Goal: Book appointment/travel/reservation

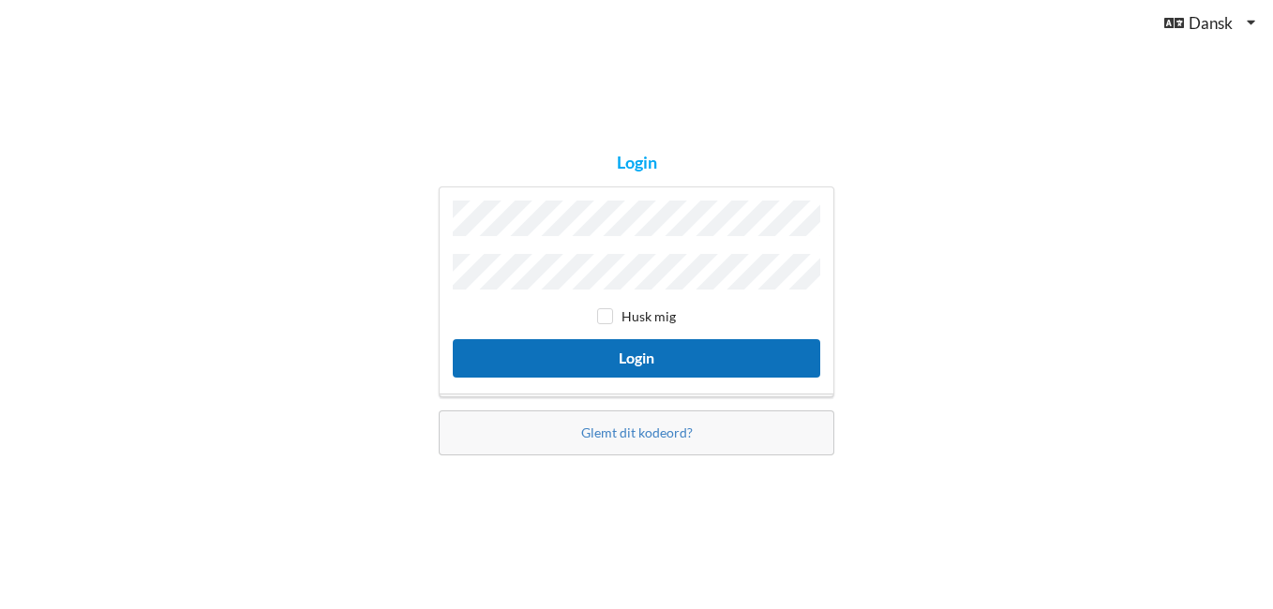
click at [709, 358] on button "Login" at bounding box center [636, 358] width 367 height 38
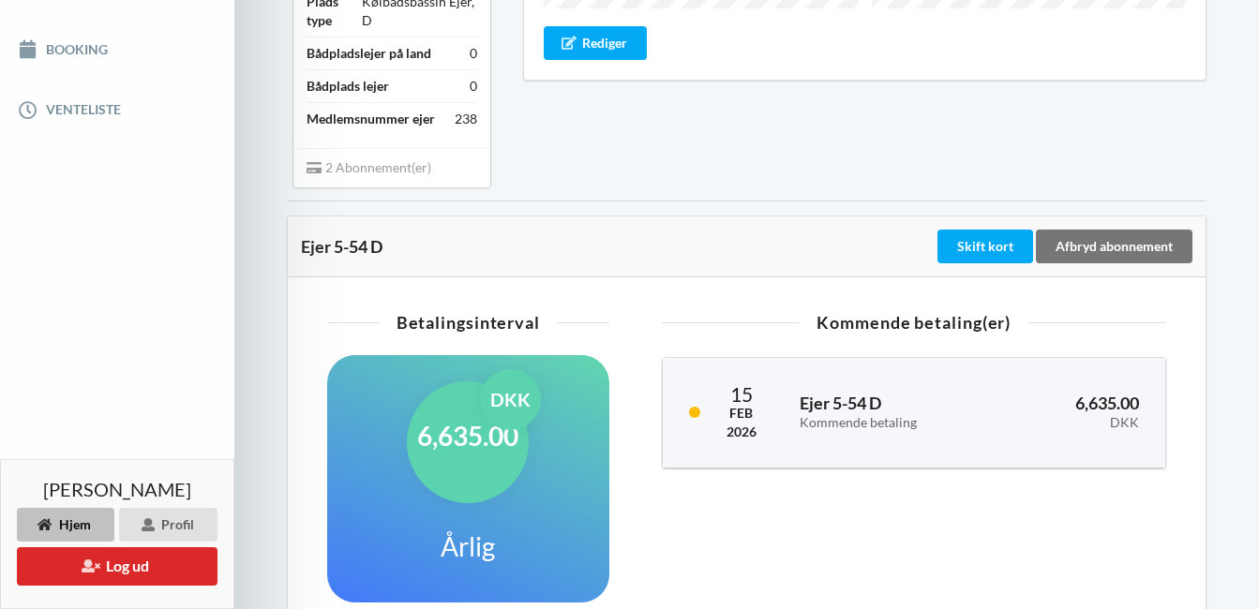
scroll to position [420, 0]
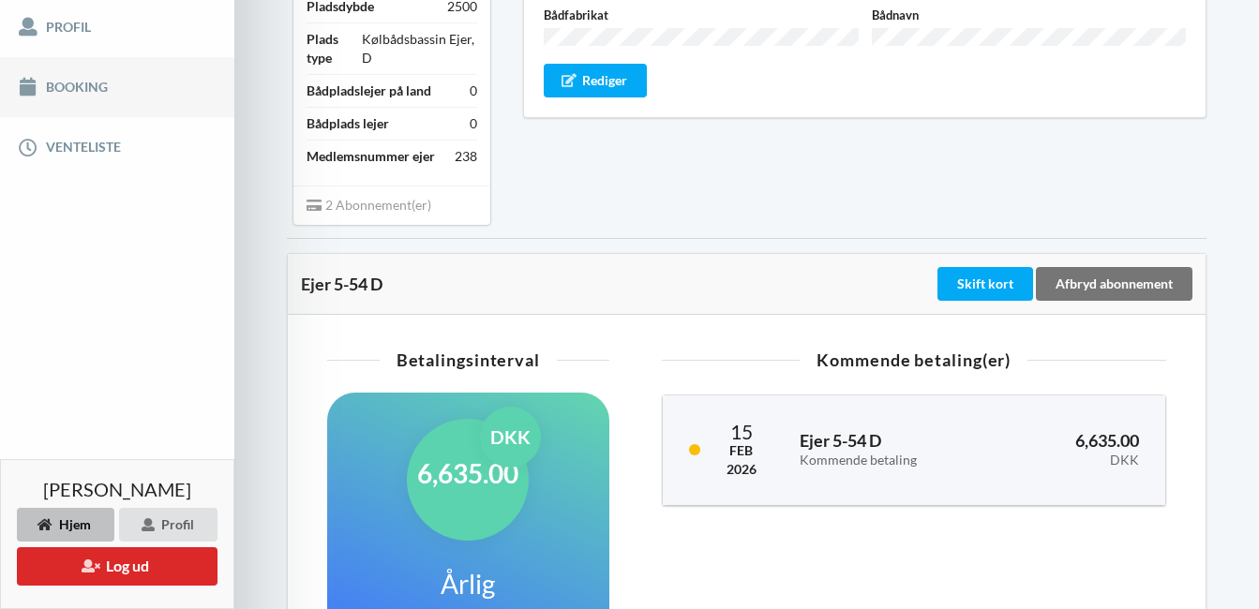
click at [64, 89] on link "Booking" at bounding box center [117, 87] width 234 height 60
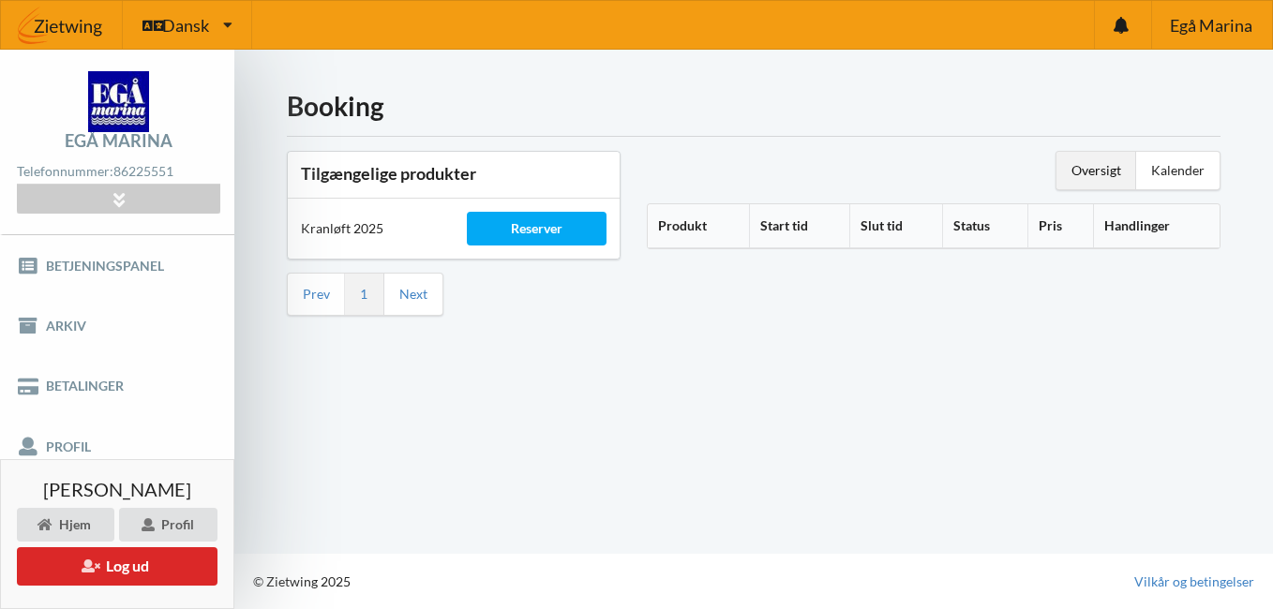
click at [429, 302] on li "Next" at bounding box center [413, 294] width 58 height 41
click at [415, 299] on link "Next" at bounding box center [413, 294] width 28 height 17
click at [563, 234] on div "Reserver" at bounding box center [537, 229] width 140 height 34
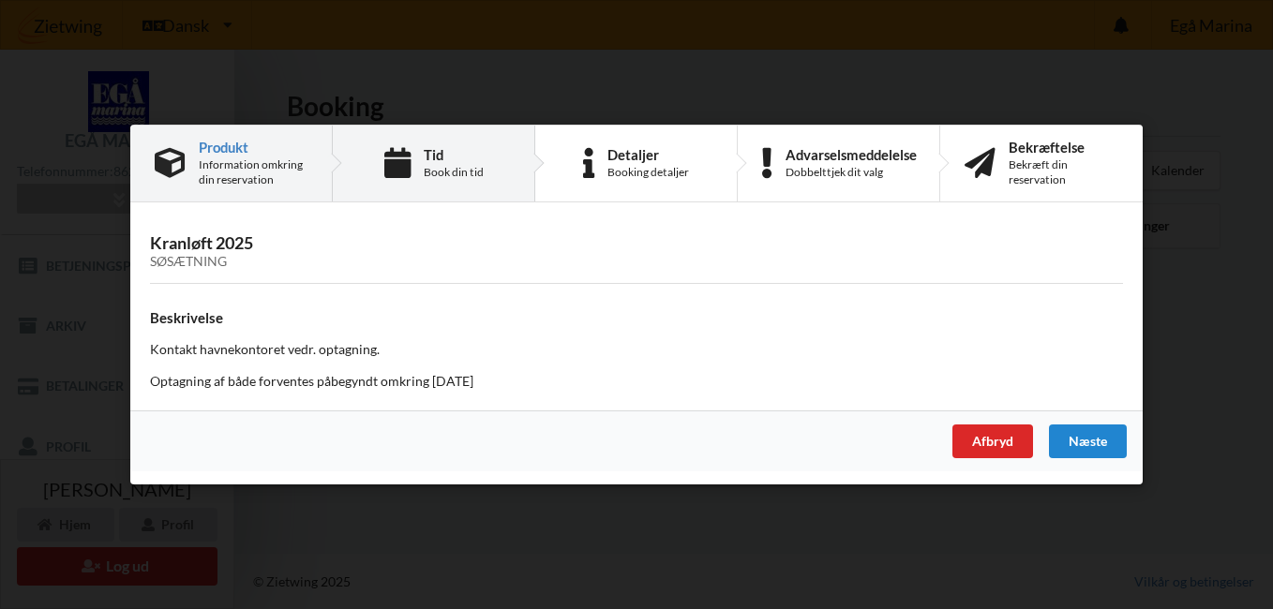
click at [427, 158] on div "Tid" at bounding box center [454, 154] width 60 height 15
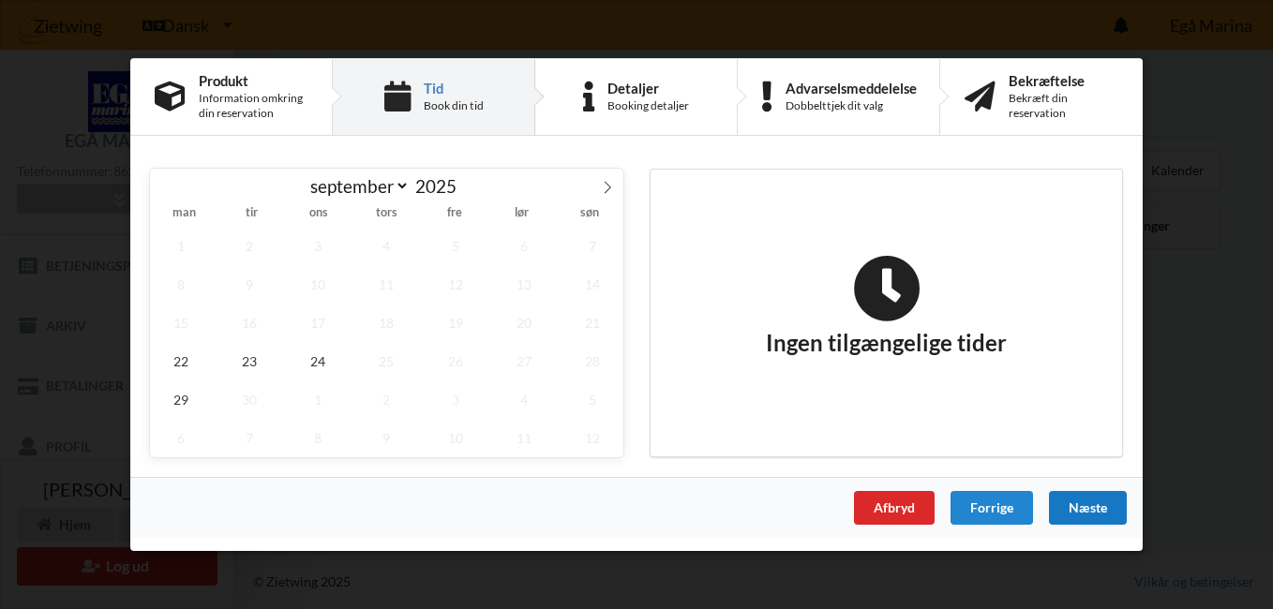
click at [1073, 504] on div "Næste" at bounding box center [1088, 508] width 78 height 34
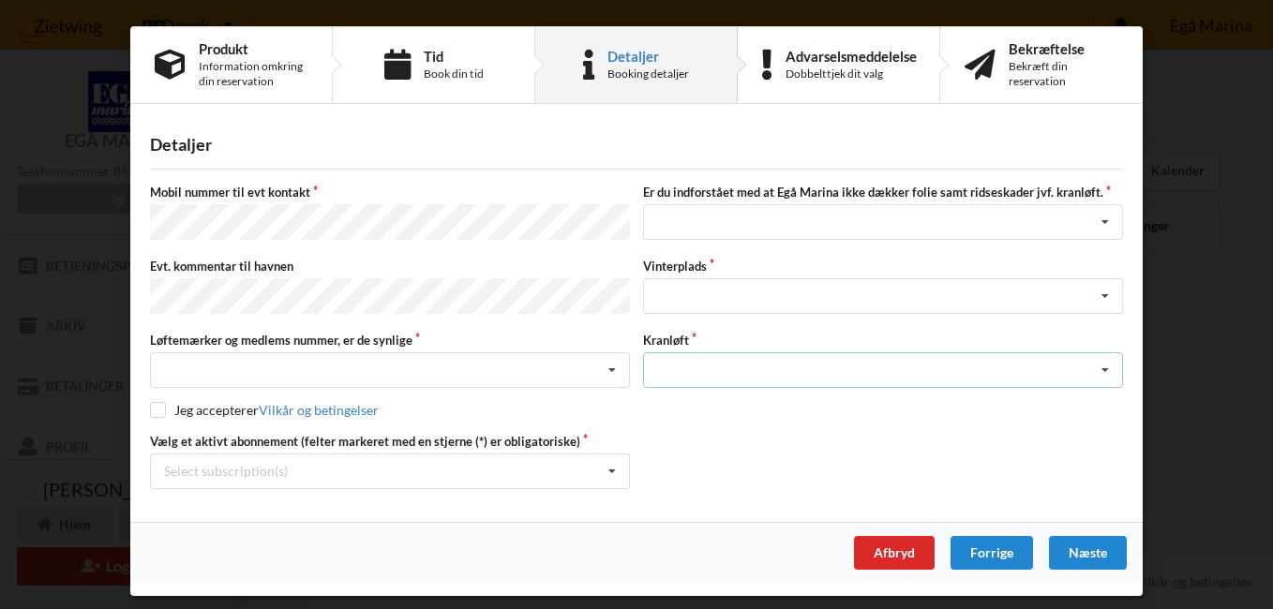
click at [1104, 369] on icon at bounding box center [1105, 370] width 28 height 35
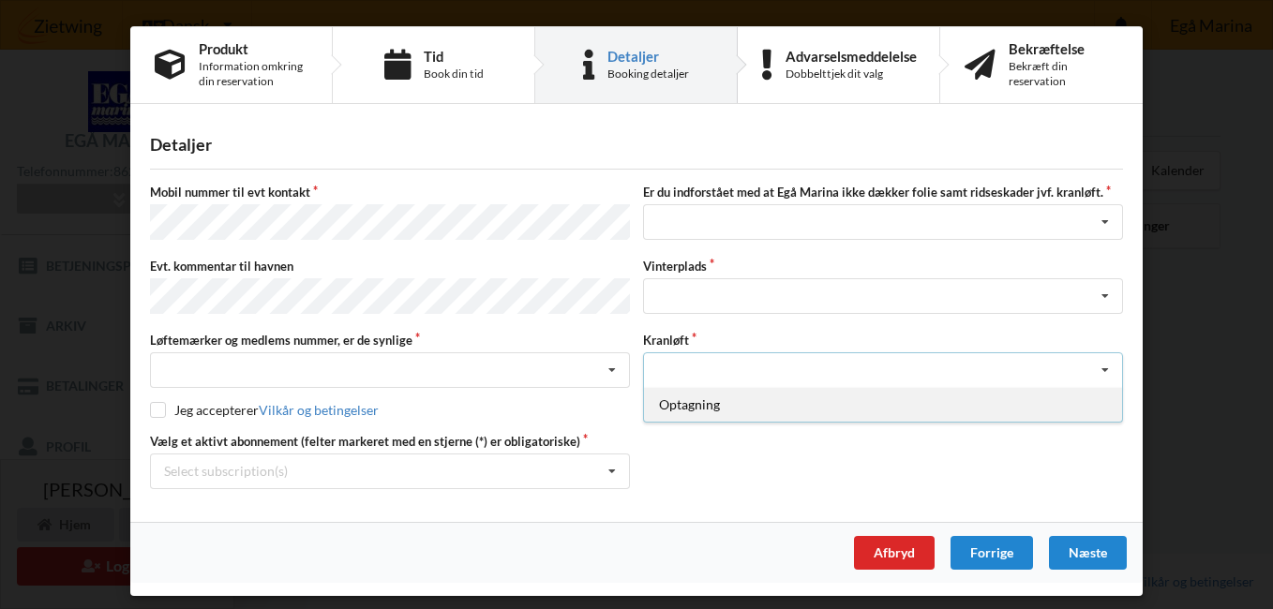
click at [680, 397] on div "Optagning" at bounding box center [883, 404] width 478 height 35
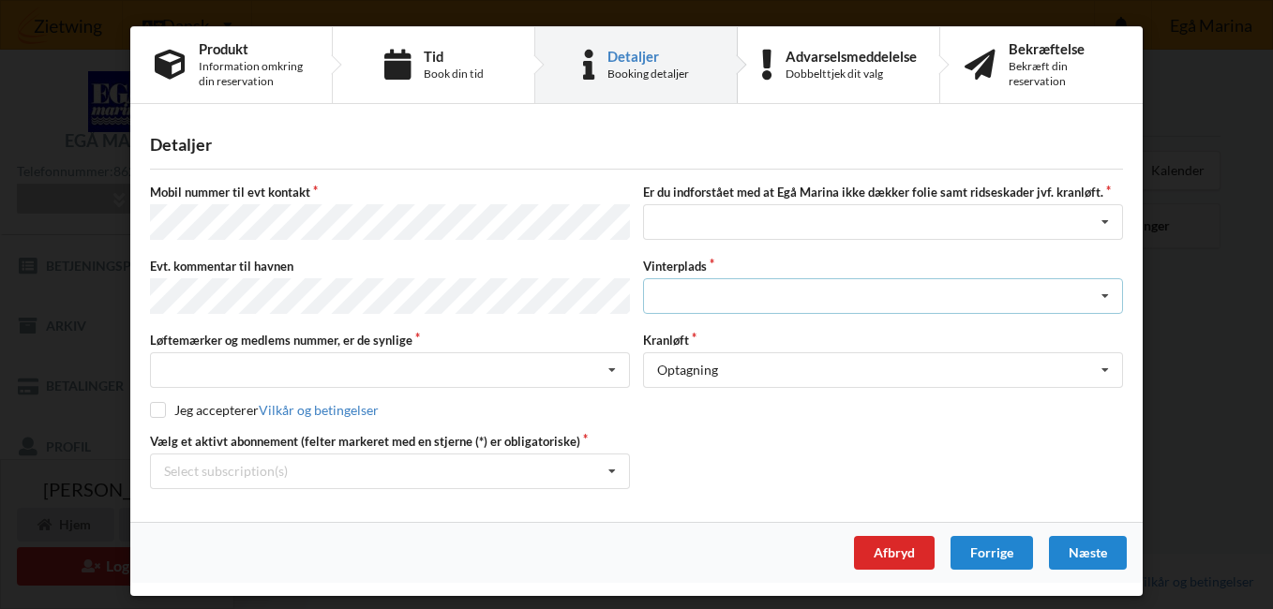
click at [1104, 289] on icon at bounding box center [1105, 296] width 28 height 35
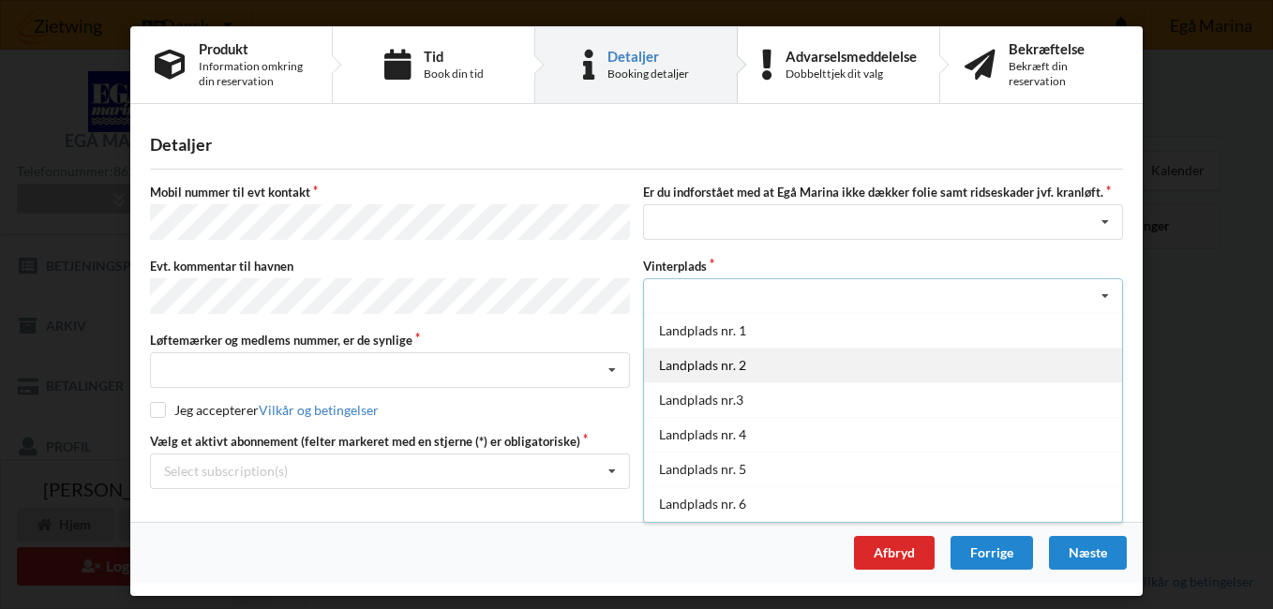
click at [729, 360] on div "Landplads nr. 2" at bounding box center [883, 365] width 478 height 35
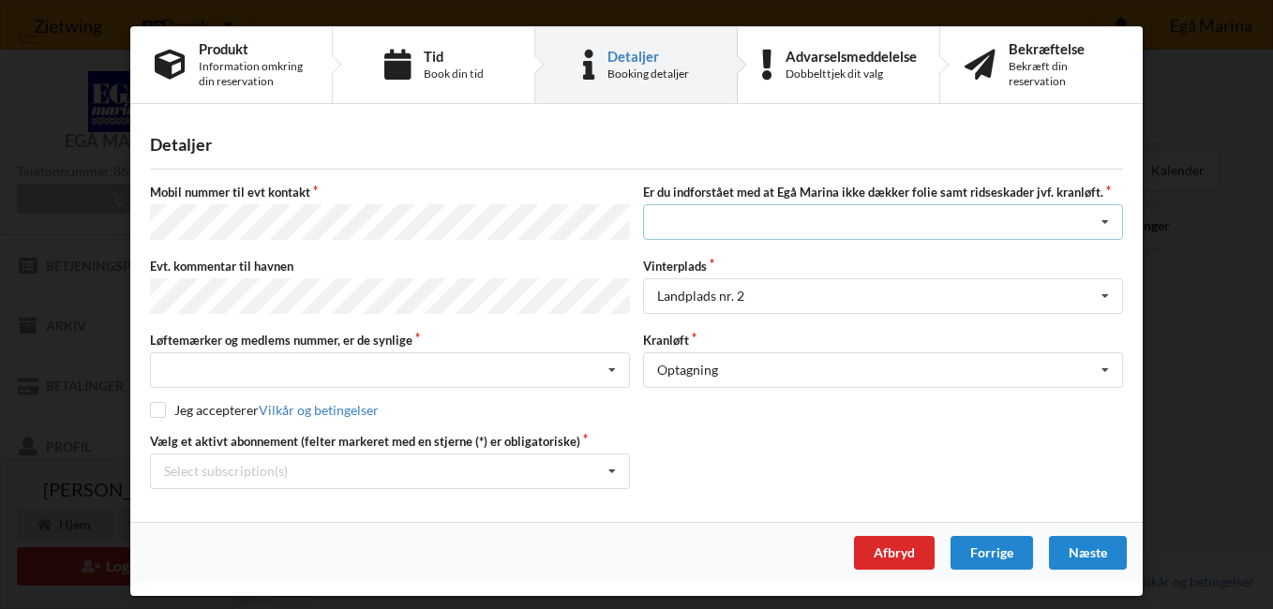
click at [1103, 225] on icon at bounding box center [1105, 222] width 28 height 35
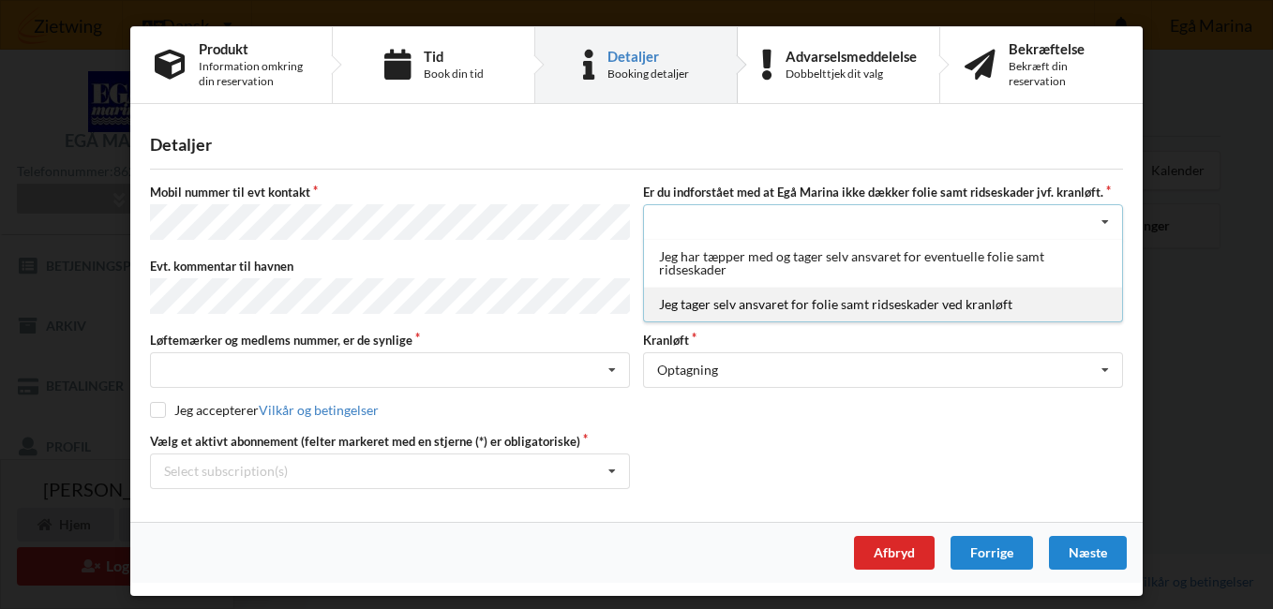
click at [922, 308] on div "Jeg tager selv ansvaret for folie samt ridseskader ved kranløft" at bounding box center [883, 304] width 478 height 35
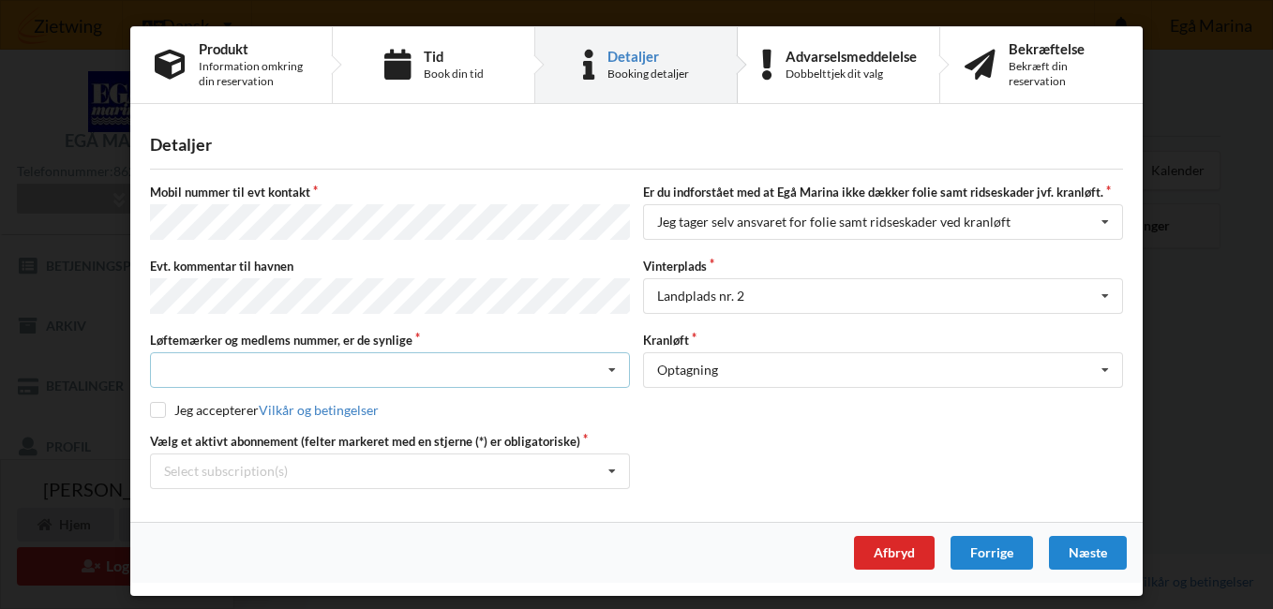
click at [610, 365] on icon at bounding box center [612, 370] width 28 height 35
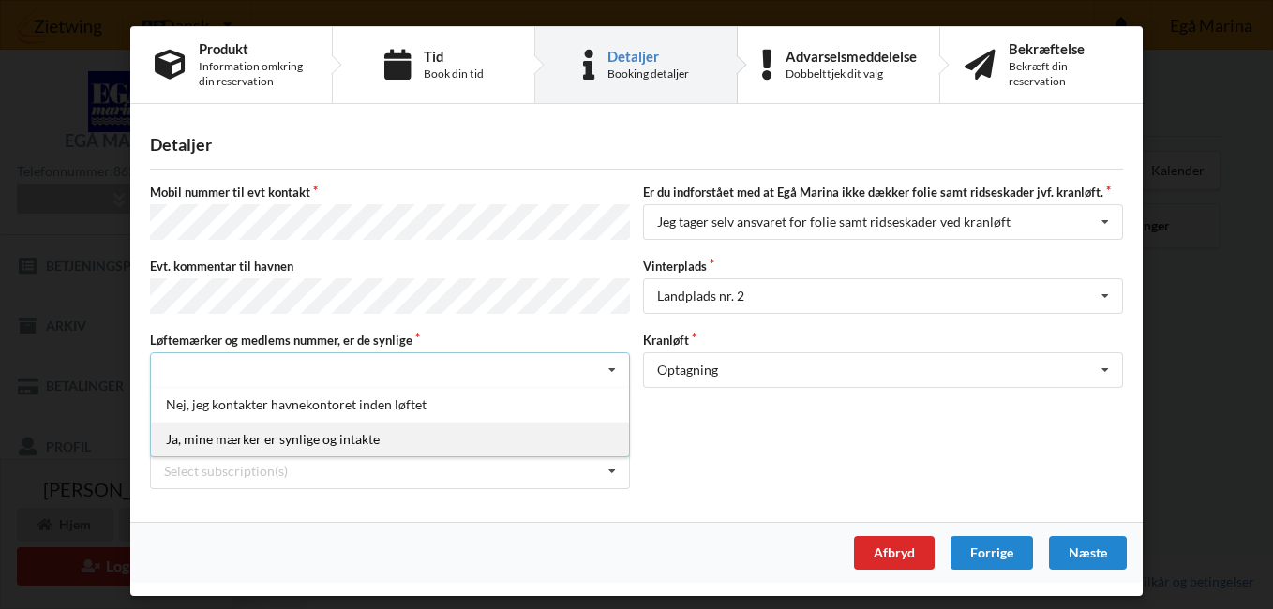
click at [345, 431] on div "Ja, mine mærker er synlige og intakte" at bounding box center [390, 439] width 478 height 35
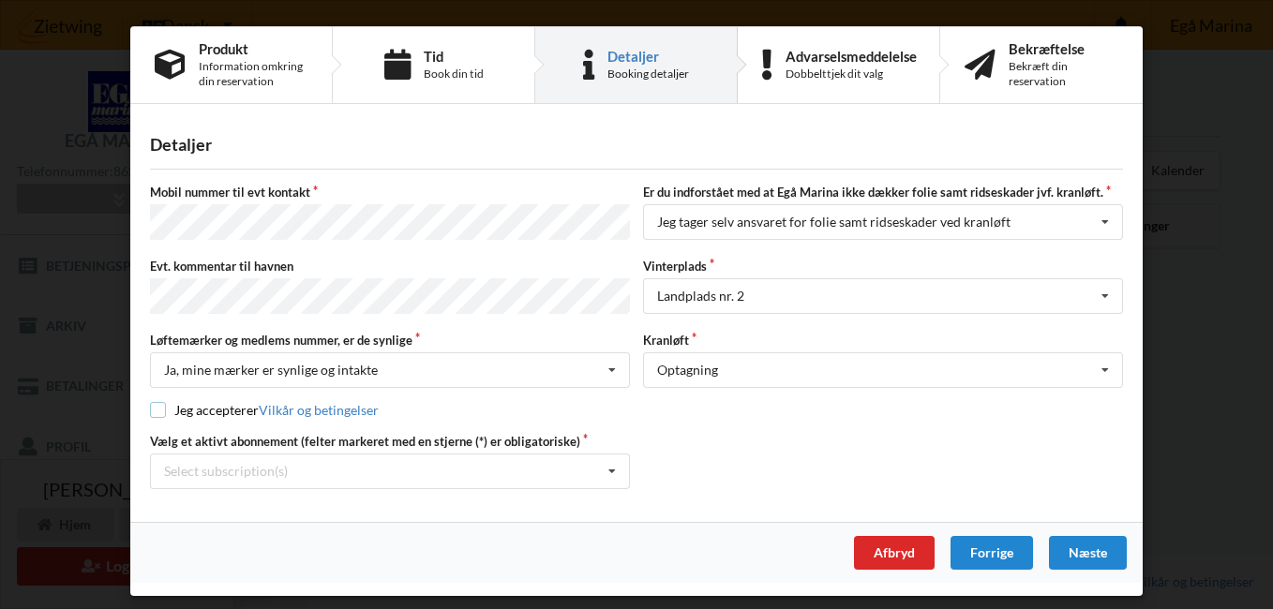
click at [157, 402] on input "checkbox" at bounding box center [158, 410] width 16 height 16
checkbox input "true"
click at [1085, 540] on div "Næste" at bounding box center [1088, 553] width 78 height 34
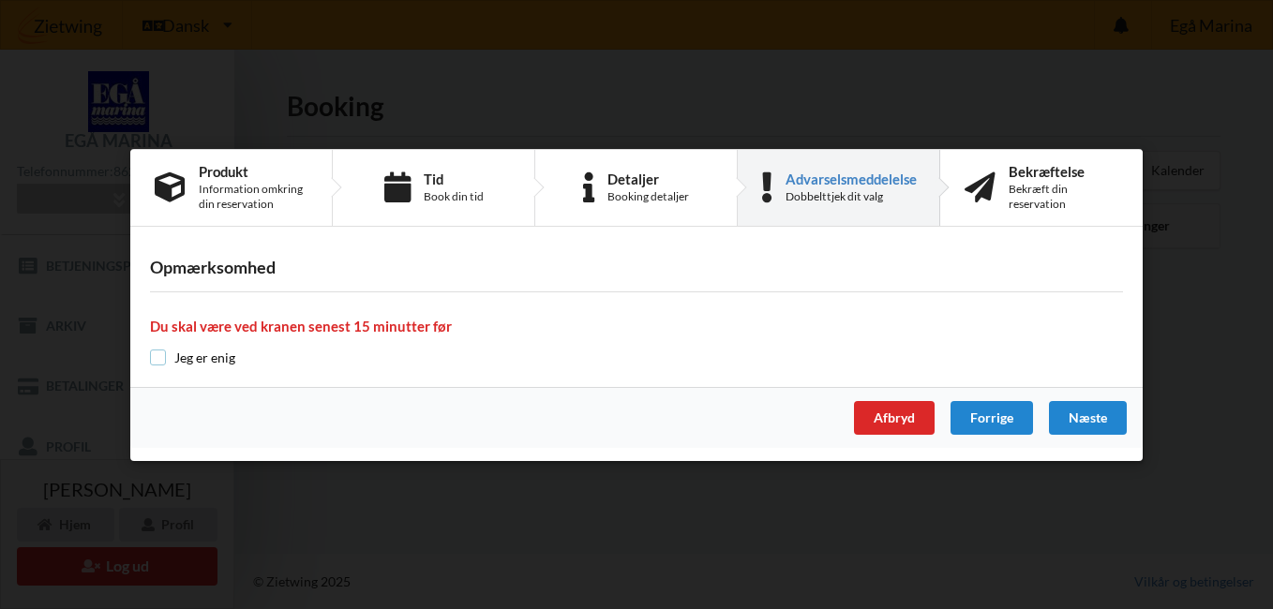
click at [157, 354] on input "checkbox" at bounding box center [158, 358] width 16 height 16
checkbox input "true"
click at [1084, 412] on div "Næste" at bounding box center [1088, 418] width 78 height 34
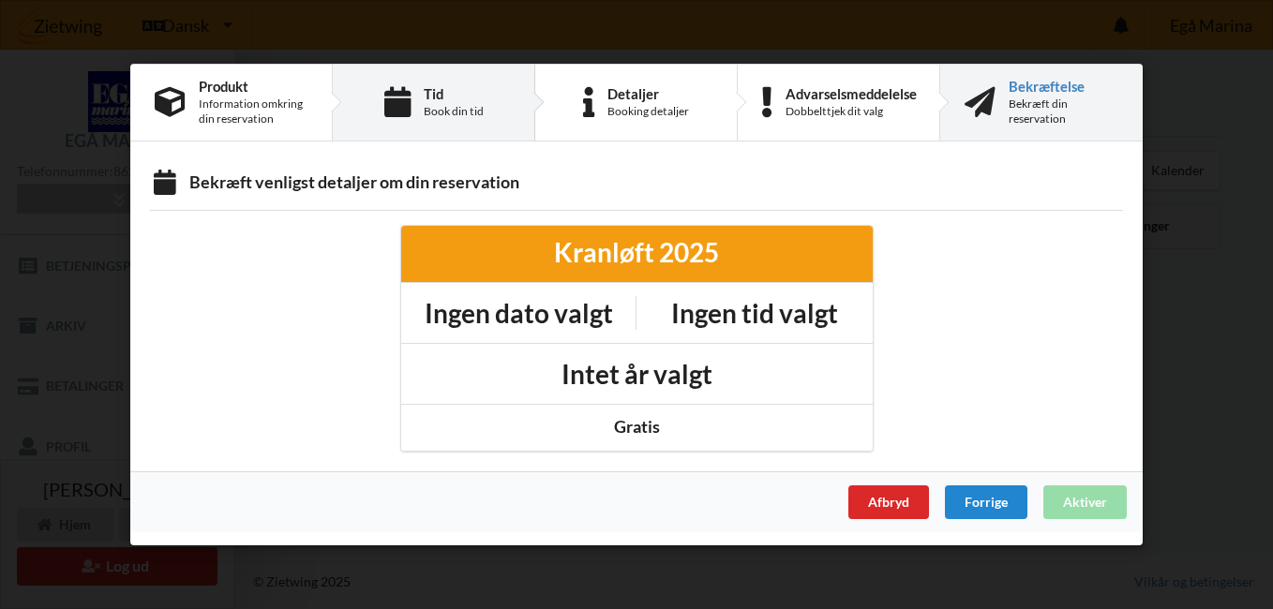
click at [442, 101] on div "Tid" at bounding box center [454, 93] width 60 height 15
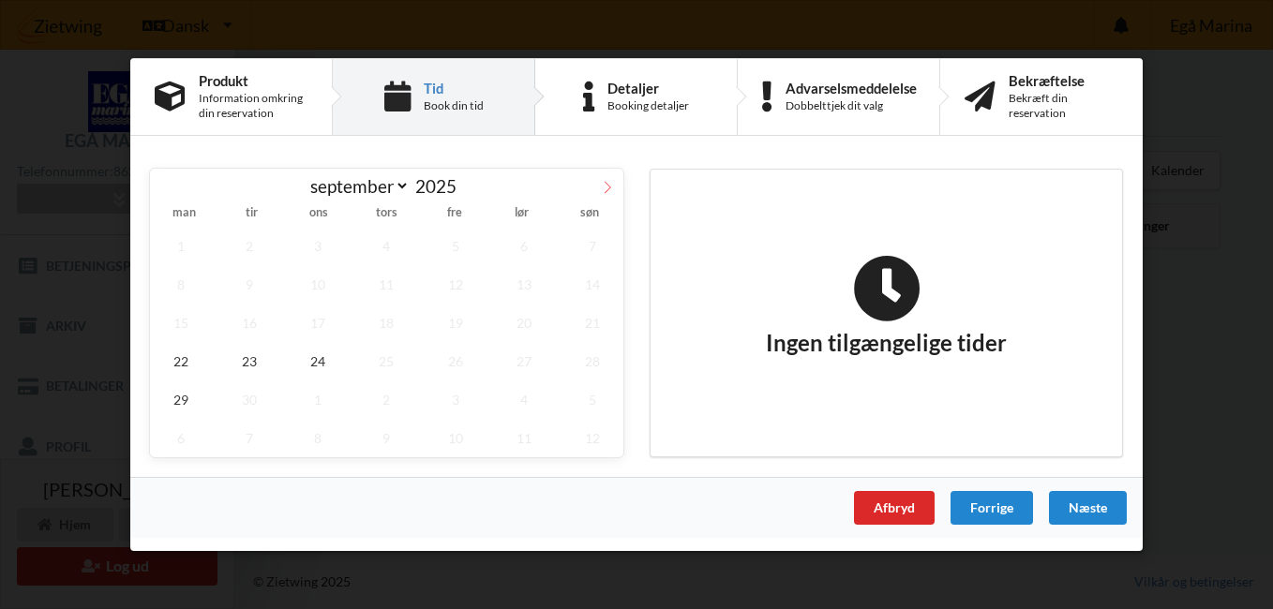
click at [607, 184] on icon at bounding box center [607, 187] width 13 height 13
select select "9"
click at [177, 326] on span "13" at bounding box center [181, 323] width 62 height 38
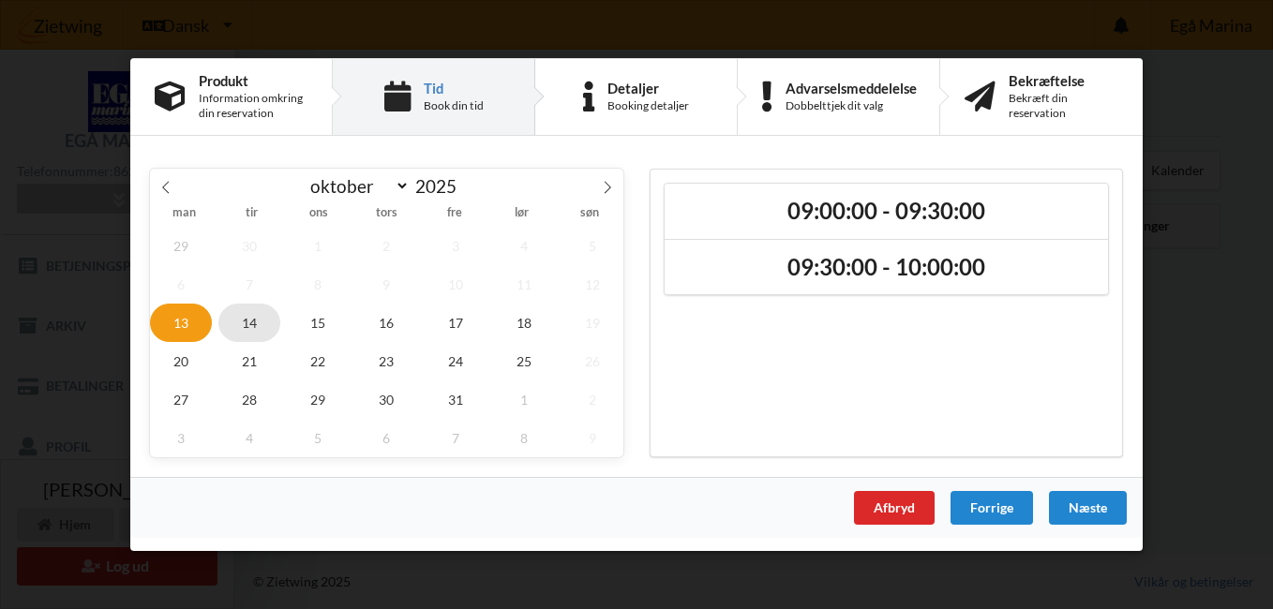
click at [250, 323] on span "14" at bounding box center [249, 323] width 62 height 38
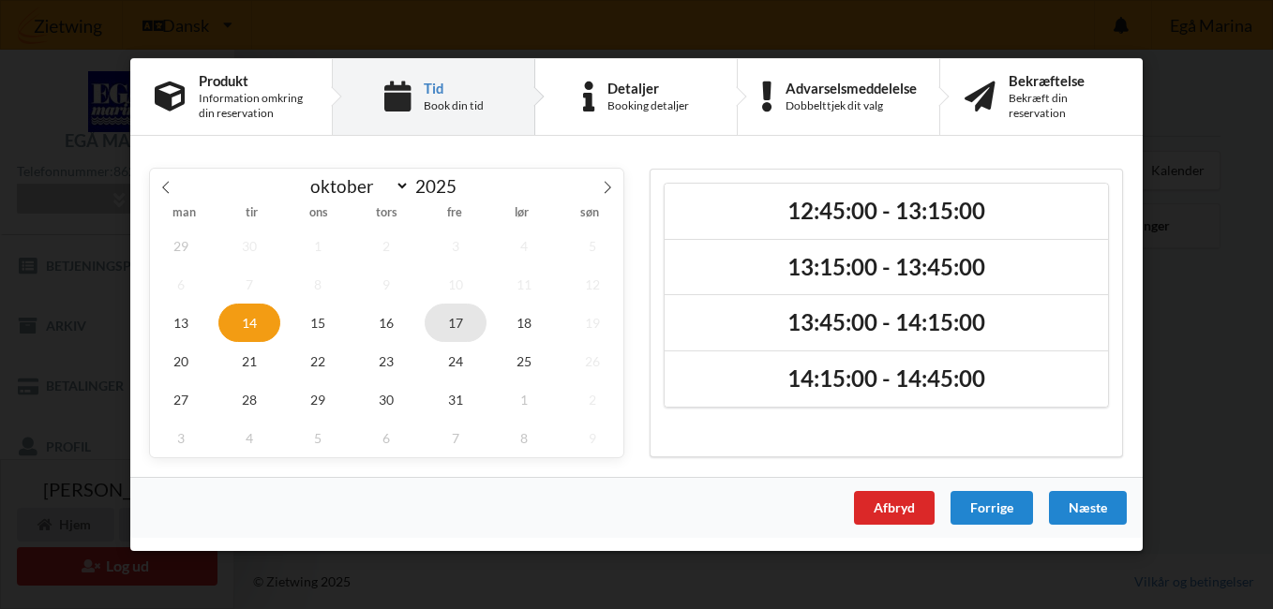
click at [444, 322] on span "17" at bounding box center [456, 323] width 62 height 38
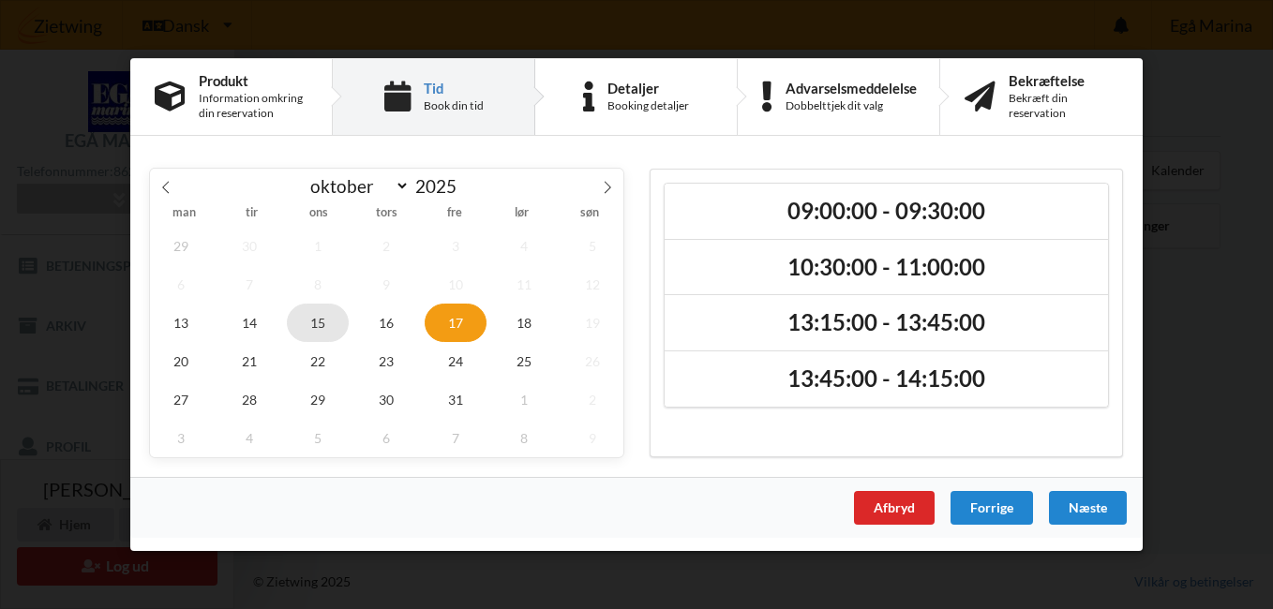
click at [313, 328] on span "15" at bounding box center [318, 323] width 62 height 38
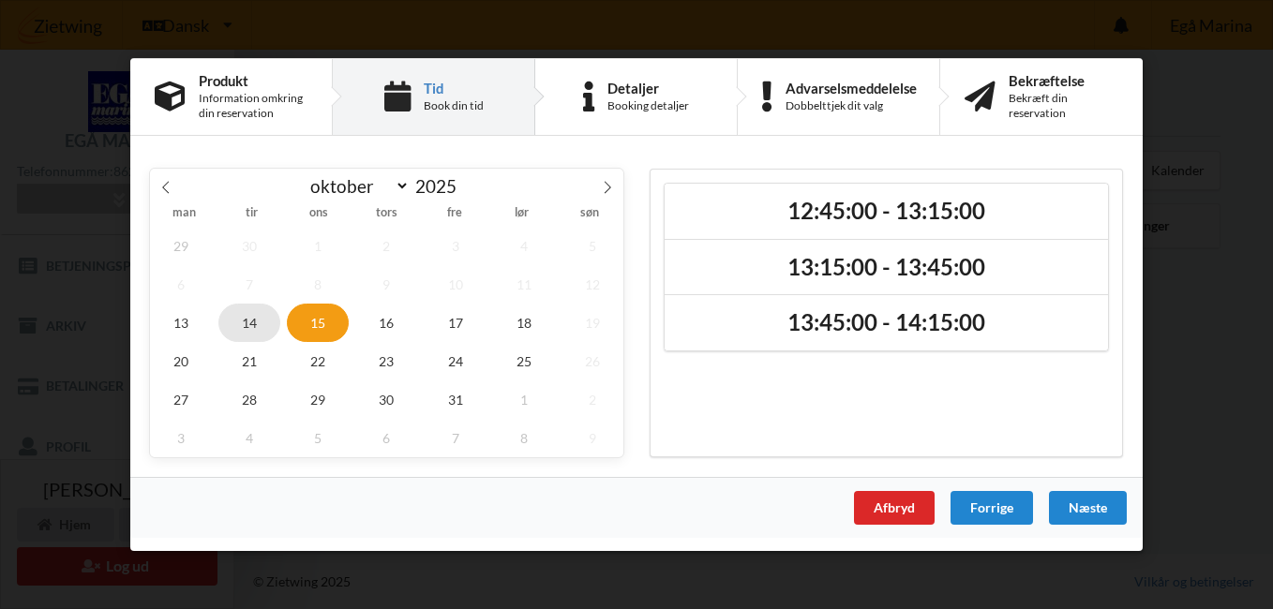
click at [256, 323] on span "14" at bounding box center [249, 323] width 62 height 38
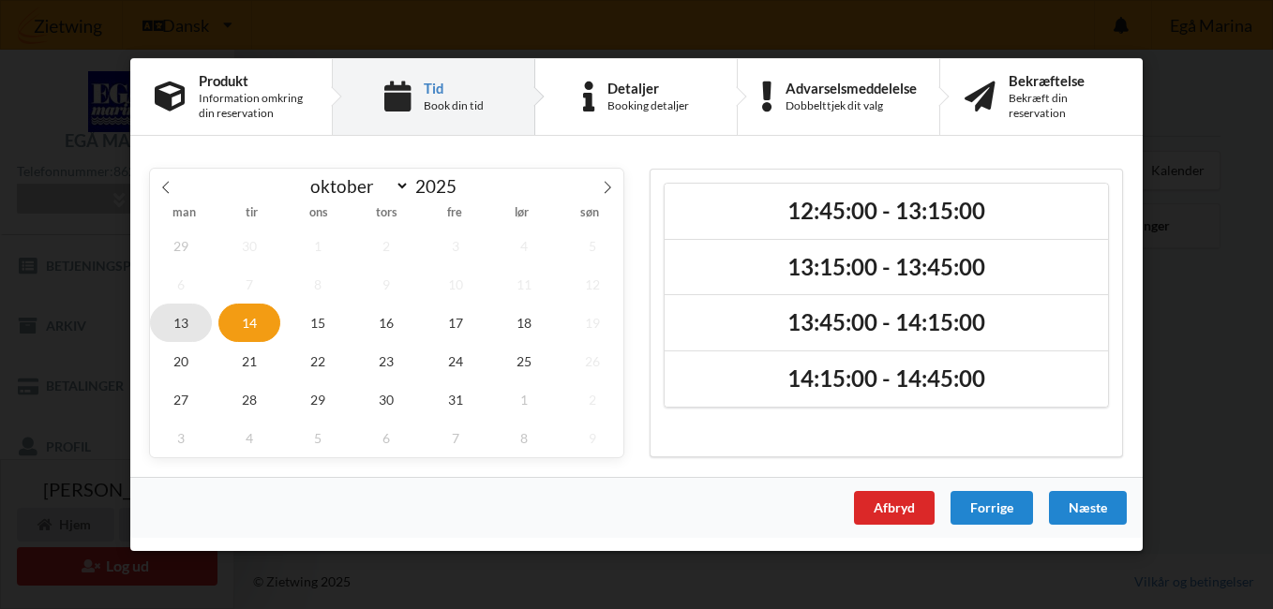
click at [181, 322] on span "13" at bounding box center [181, 323] width 62 height 38
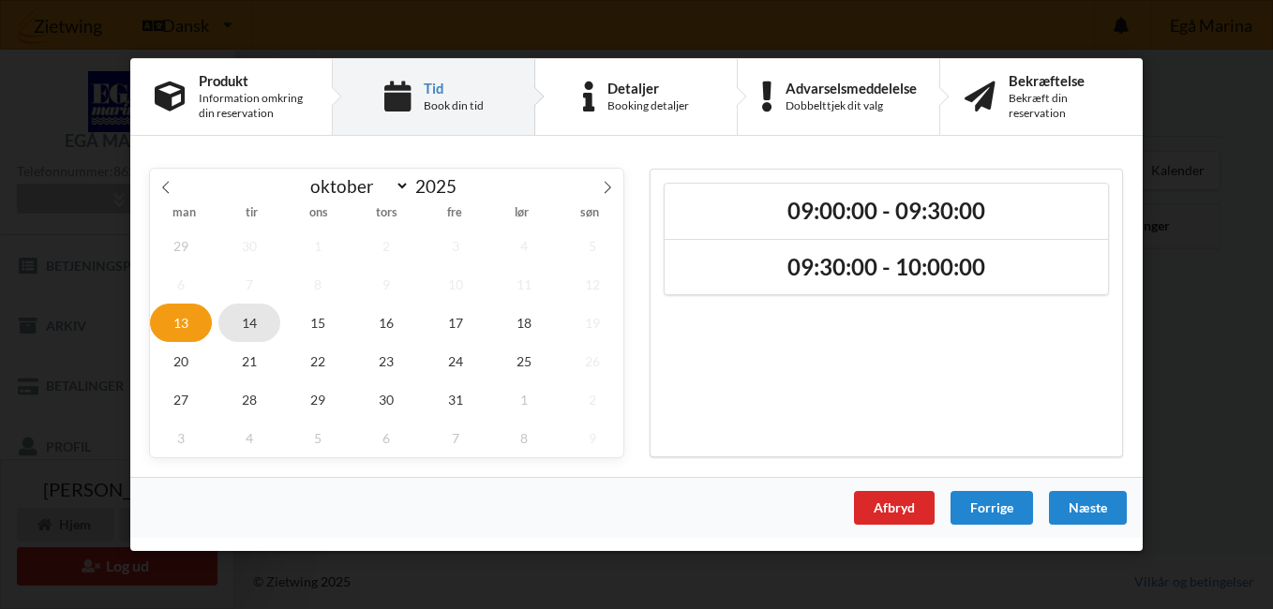
click at [246, 325] on span "14" at bounding box center [249, 323] width 62 height 38
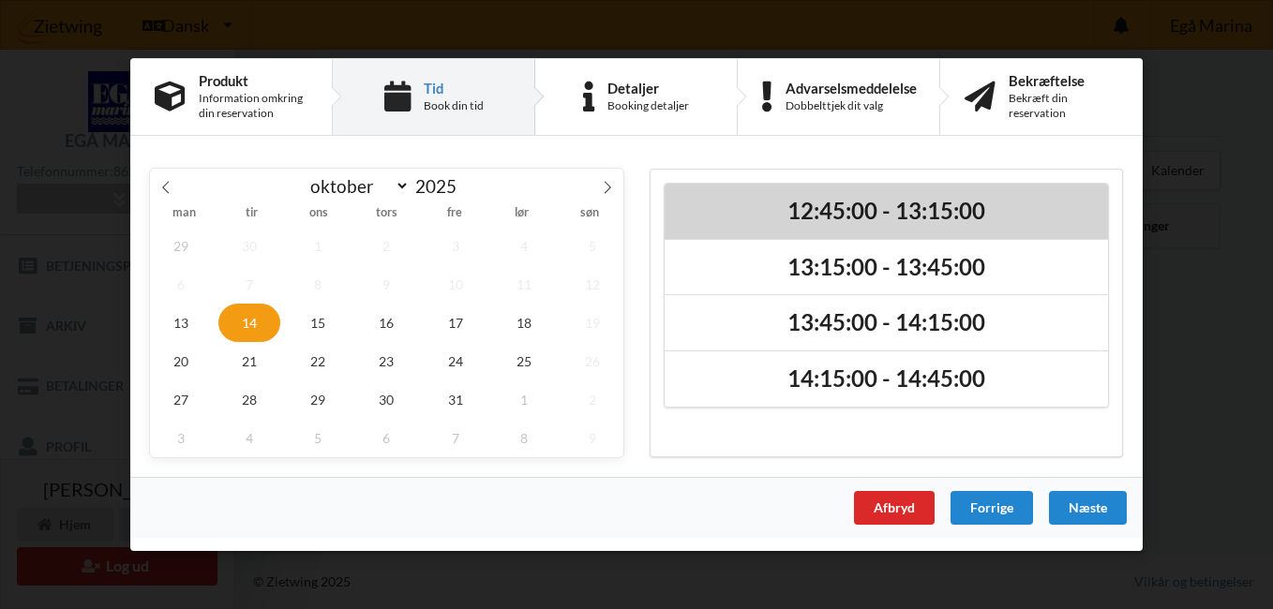
click at [877, 211] on h2 "12:45:00 - 13:15:00" at bounding box center [886, 211] width 417 height 29
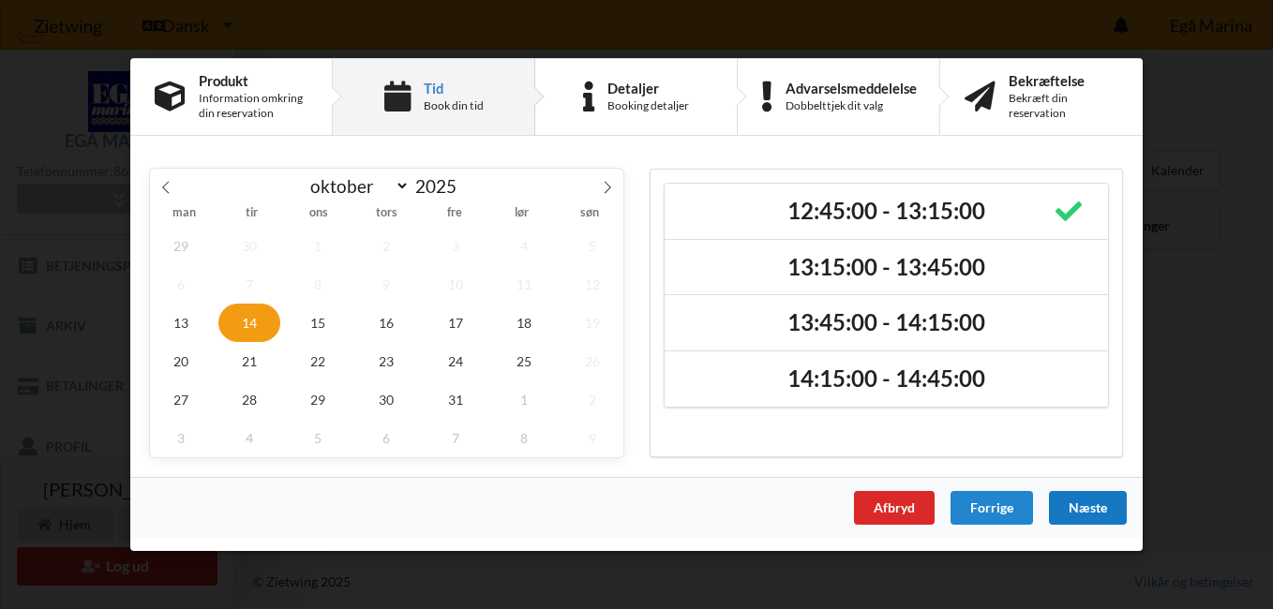
click at [1078, 500] on div "Næste" at bounding box center [1088, 508] width 78 height 34
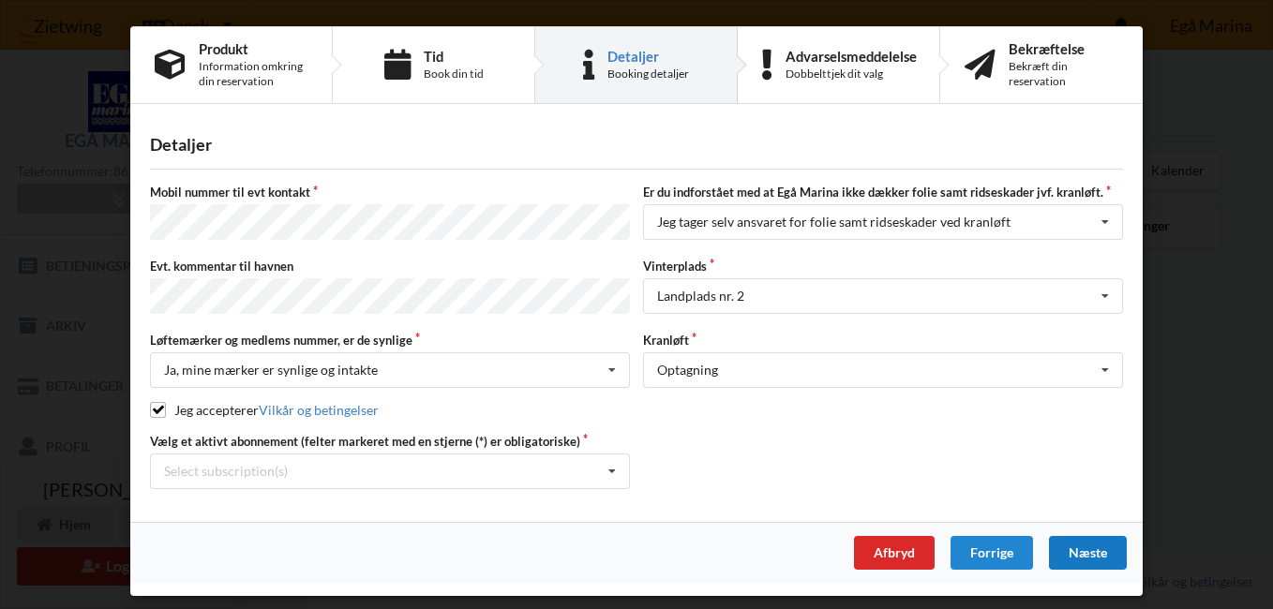
click at [1078, 543] on div "Næste" at bounding box center [1088, 553] width 78 height 34
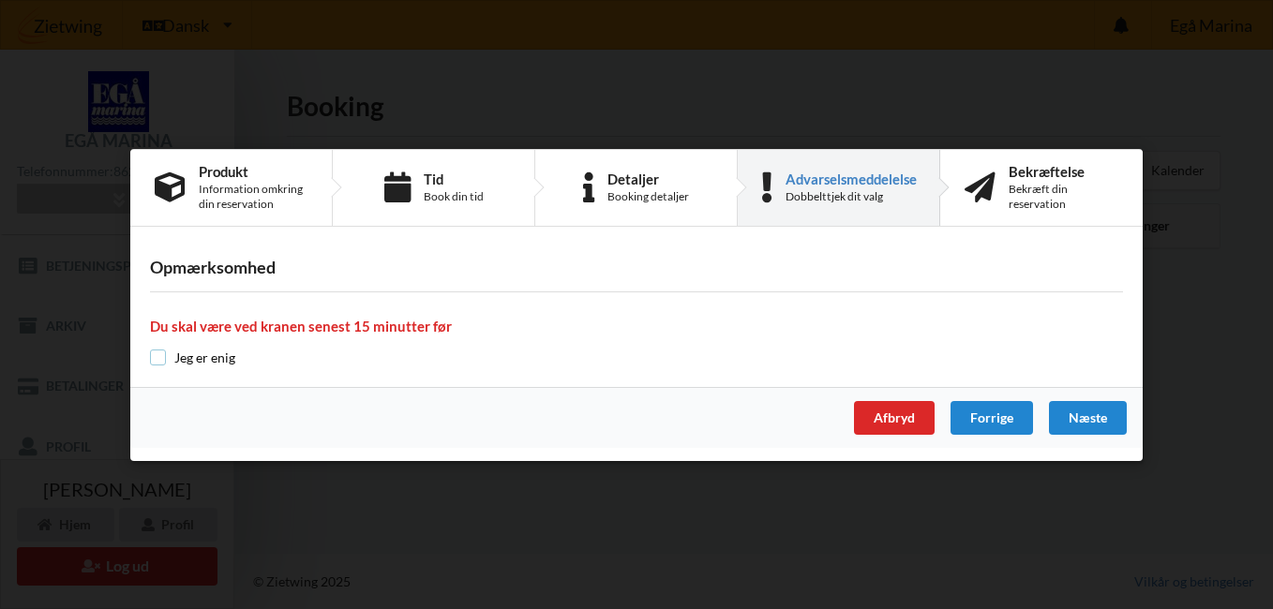
click at [156, 360] on input "checkbox" at bounding box center [158, 358] width 16 height 16
click at [1063, 412] on div "Næste" at bounding box center [1088, 418] width 78 height 34
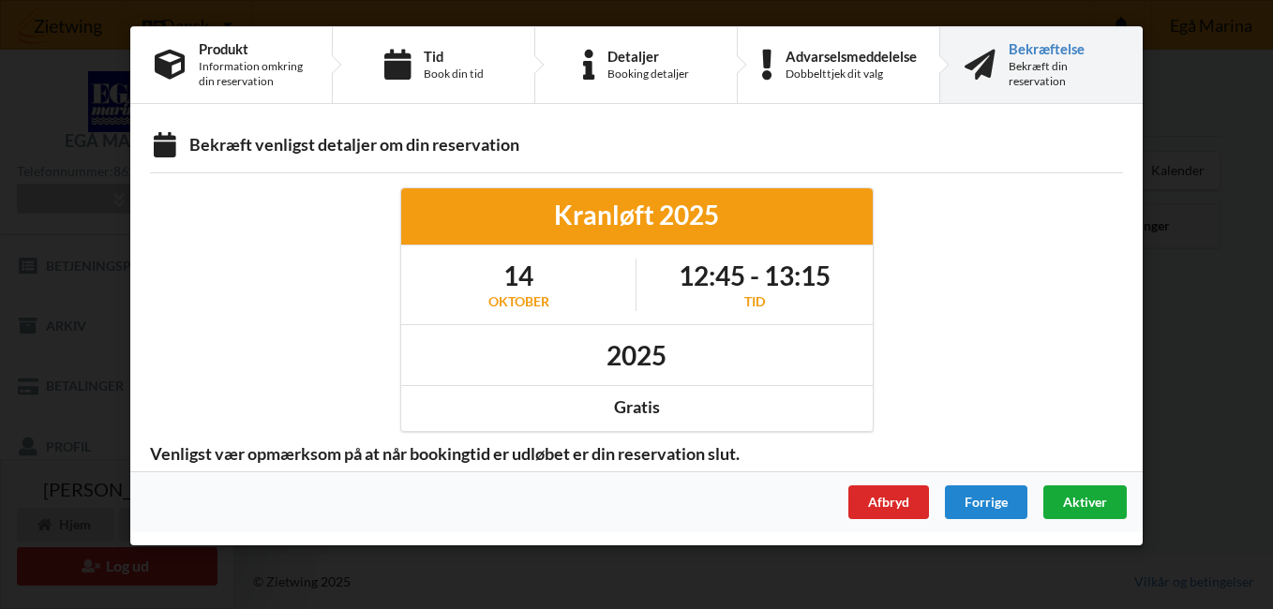
click at [1072, 502] on span "Aktiver" at bounding box center [1085, 502] width 44 height 16
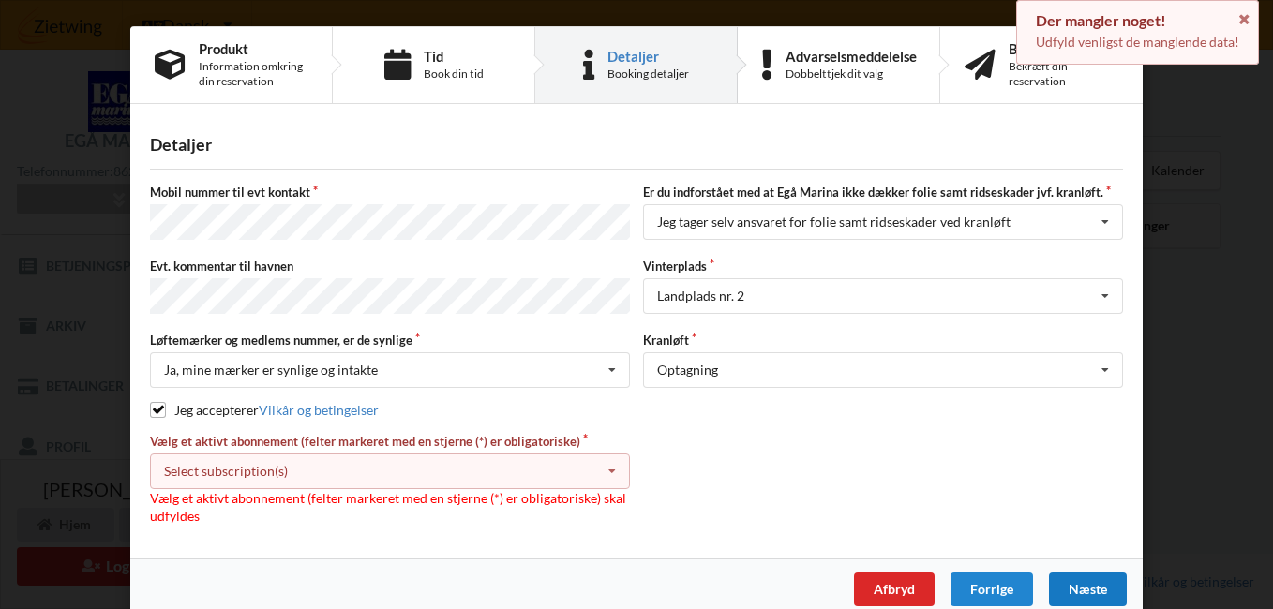
click at [609, 469] on icon at bounding box center [612, 472] width 28 height 35
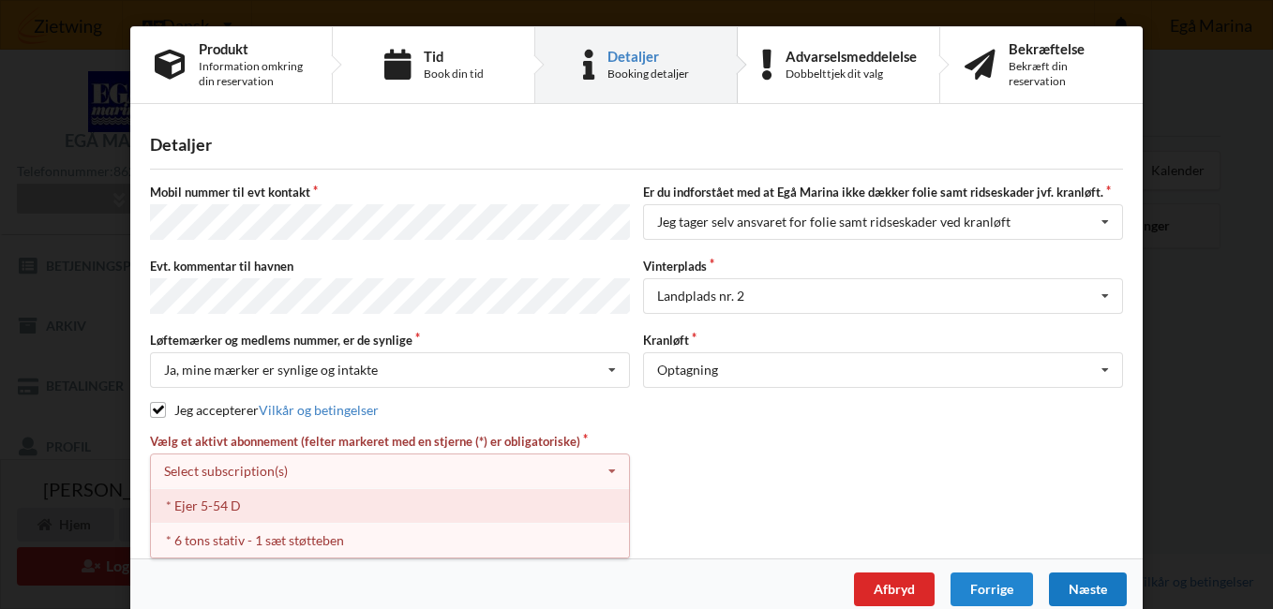
click at [252, 501] on div "* Ejer 5-54 D" at bounding box center [390, 505] width 478 height 35
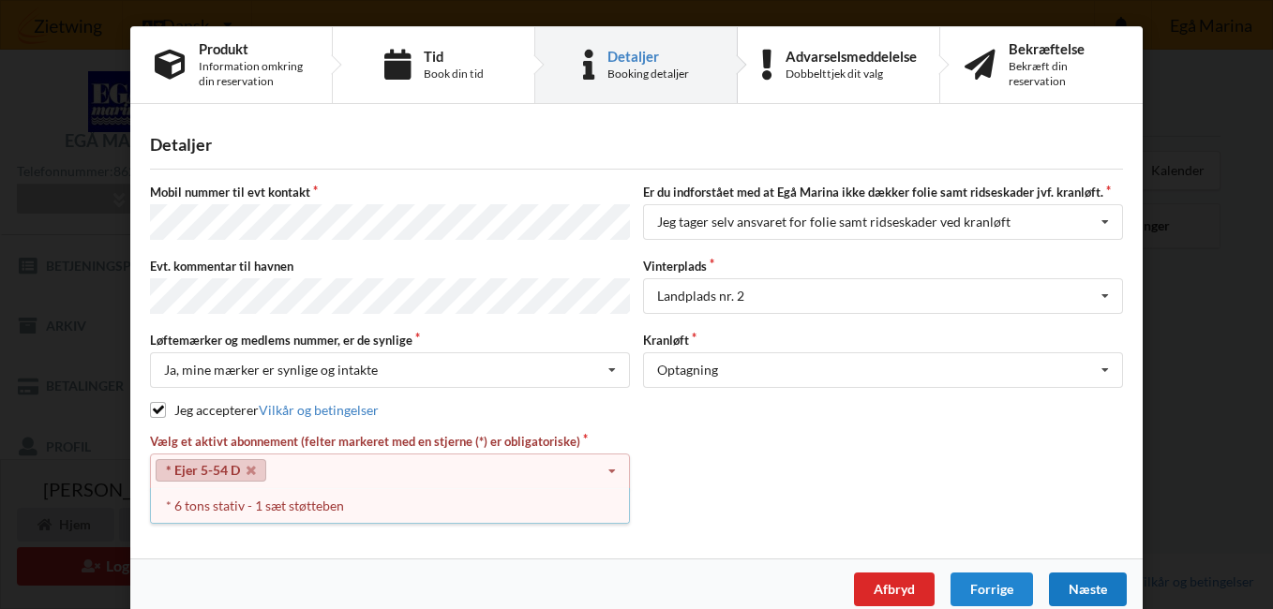
click at [1063, 584] on div "Næste" at bounding box center [1088, 590] width 78 height 34
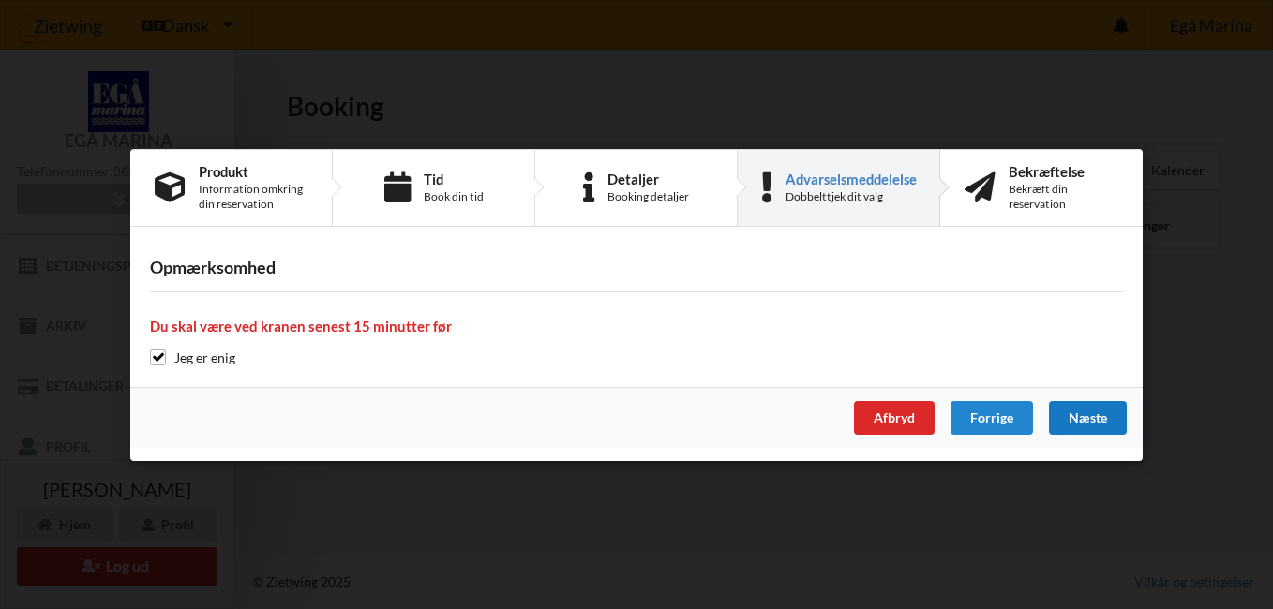
click at [1066, 415] on div "Næste" at bounding box center [1088, 418] width 78 height 34
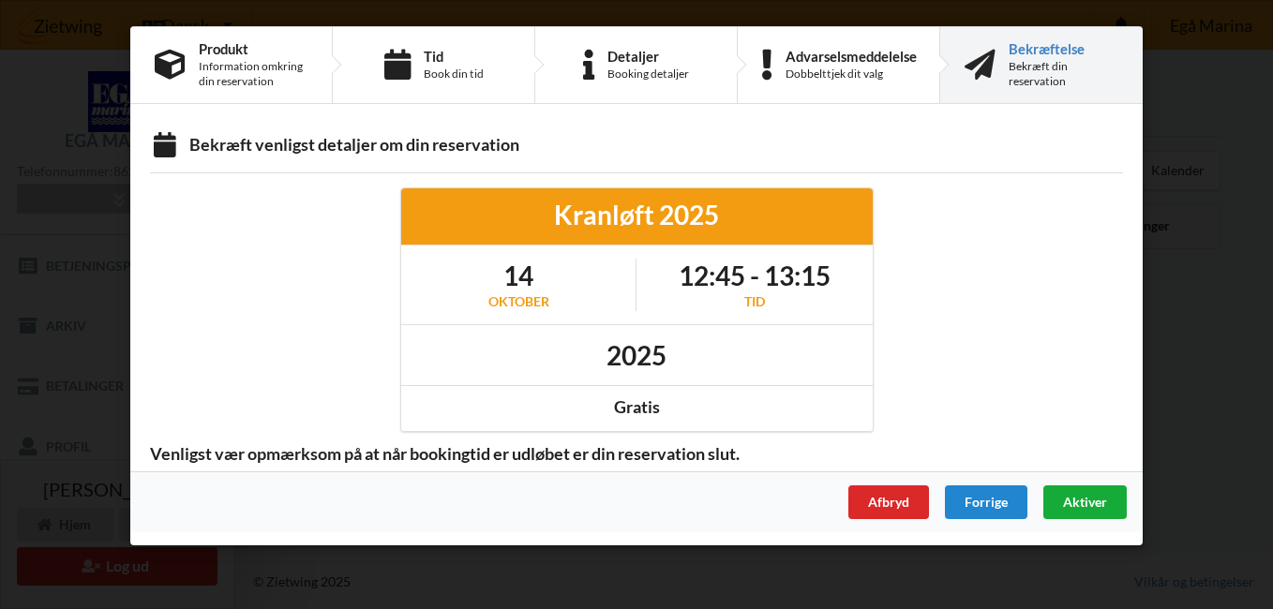
click at [1071, 502] on span "Aktiver" at bounding box center [1085, 502] width 44 height 16
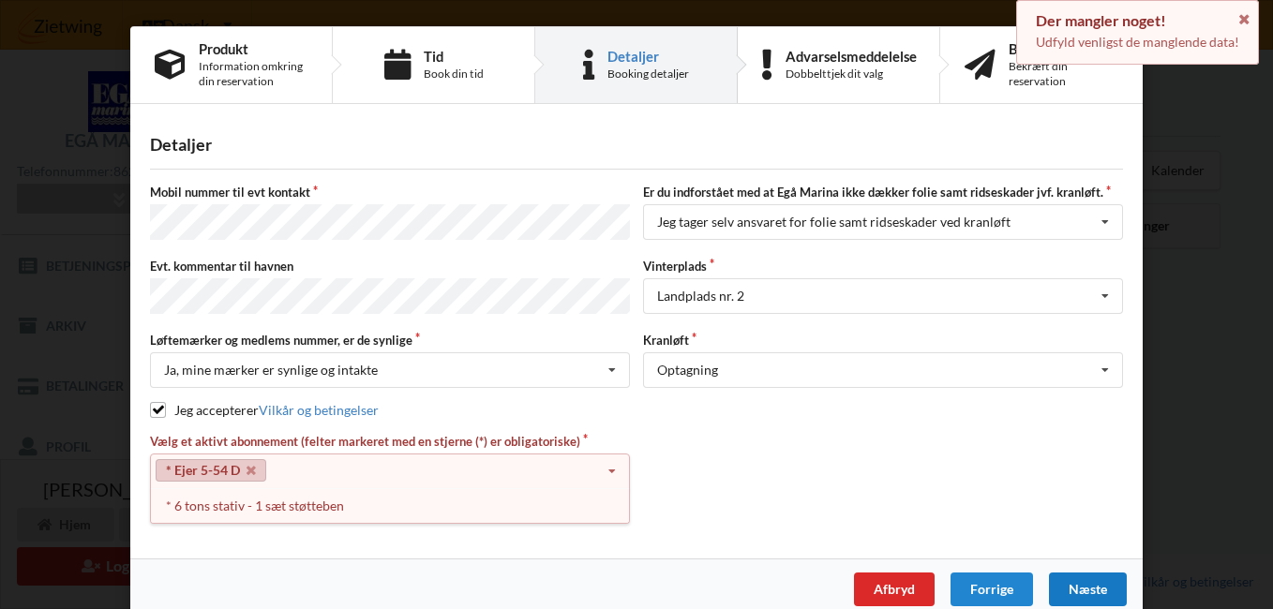
click at [610, 465] on icon at bounding box center [612, 472] width 28 height 35
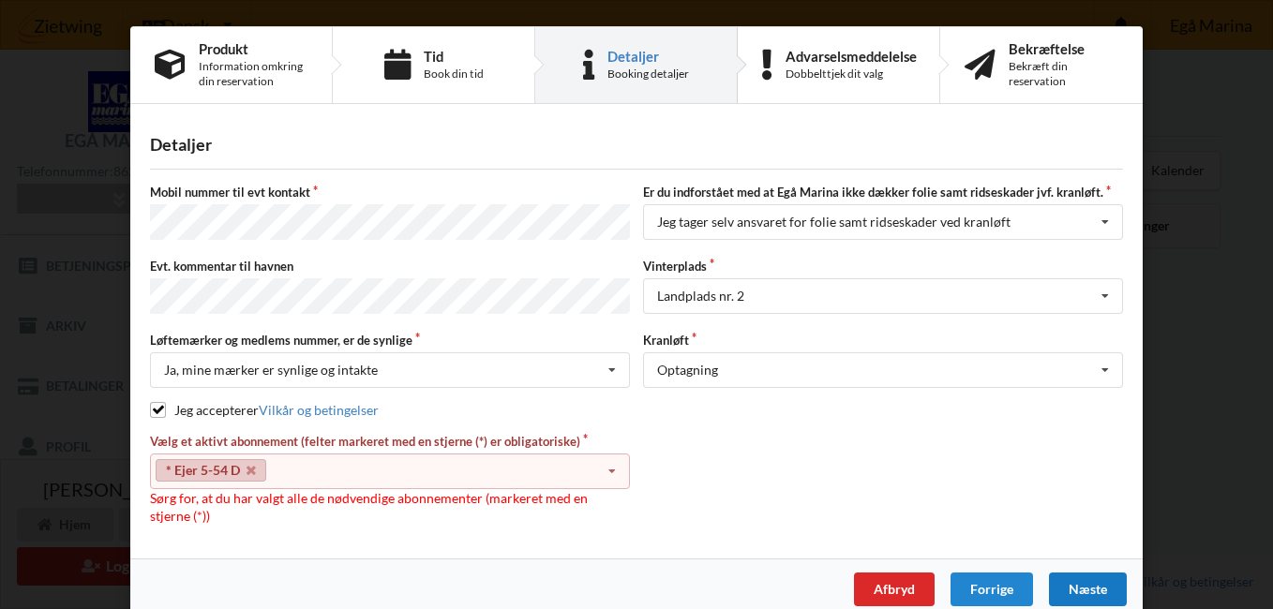
click at [610, 465] on icon at bounding box center [612, 472] width 28 height 35
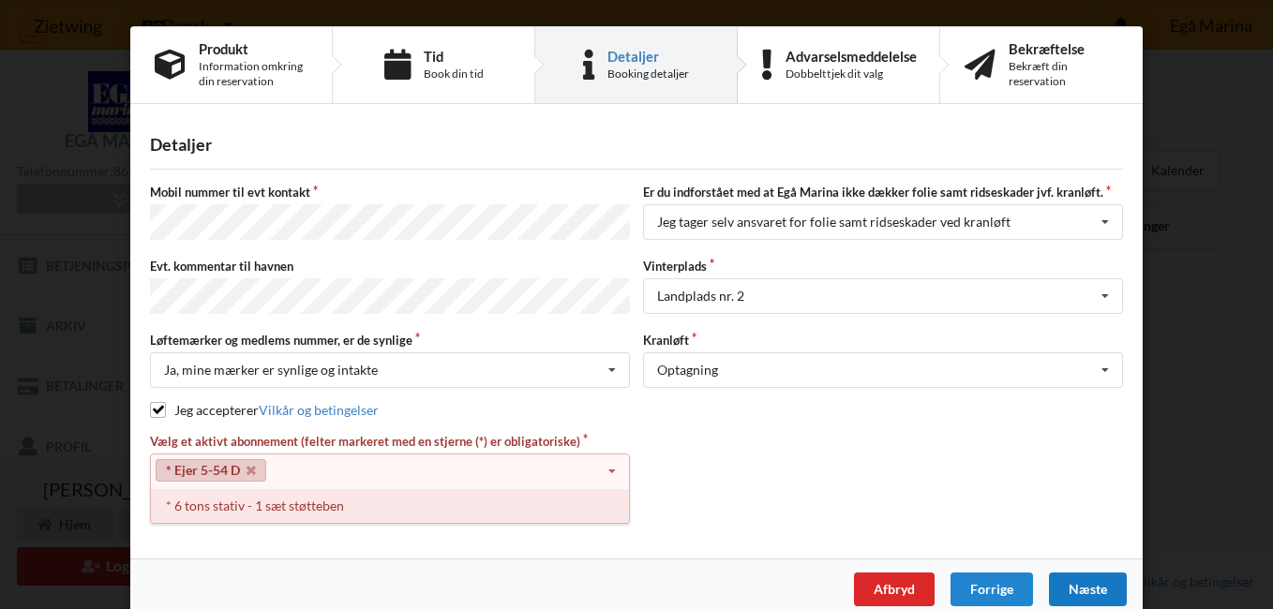
click at [220, 502] on div "* 6 tons stativ - 1 sæt støtteben" at bounding box center [390, 505] width 478 height 35
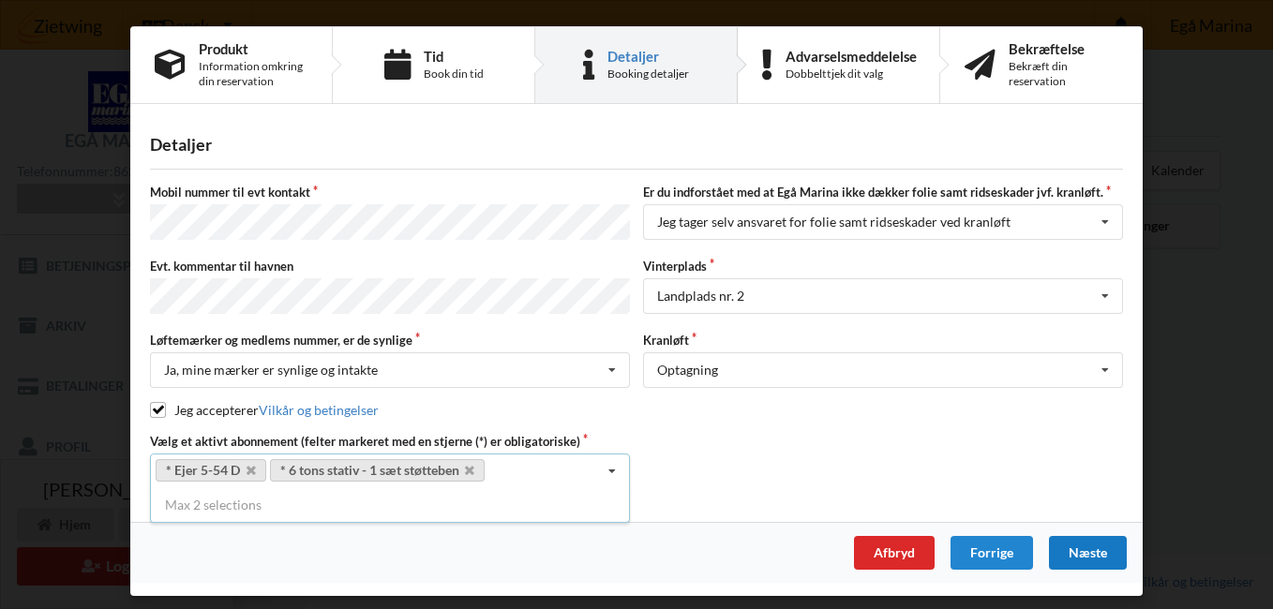
click at [1097, 540] on div "Næste" at bounding box center [1088, 553] width 78 height 34
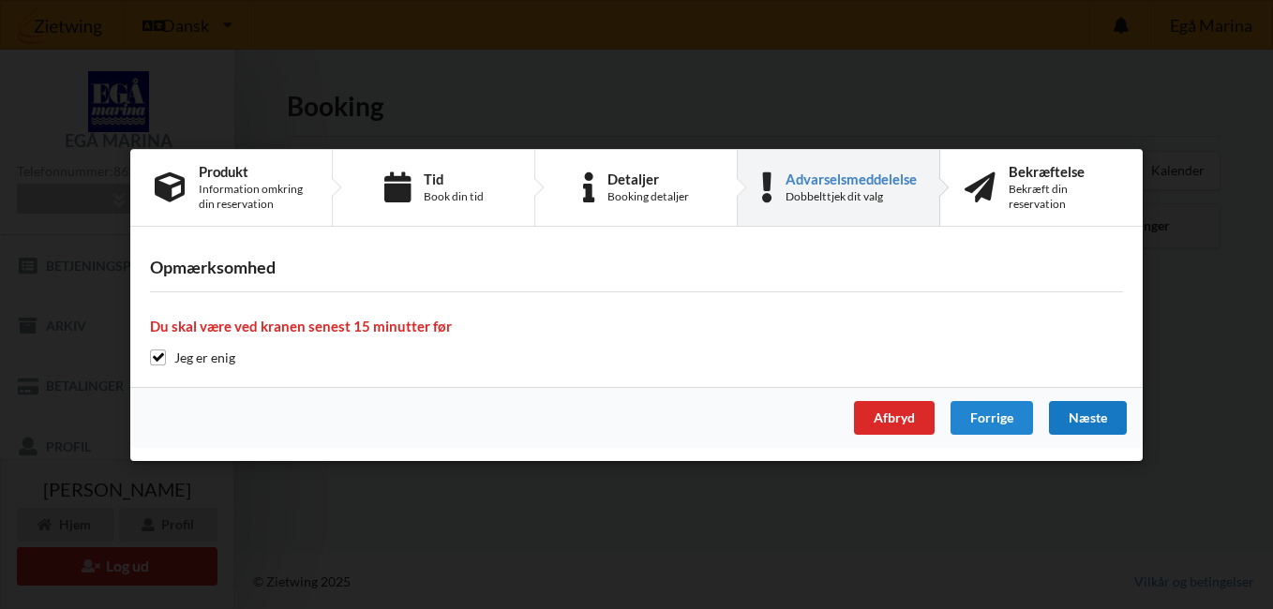
click at [1078, 417] on div "Næste" at bounding box center [1088, 418] width 78 height 34
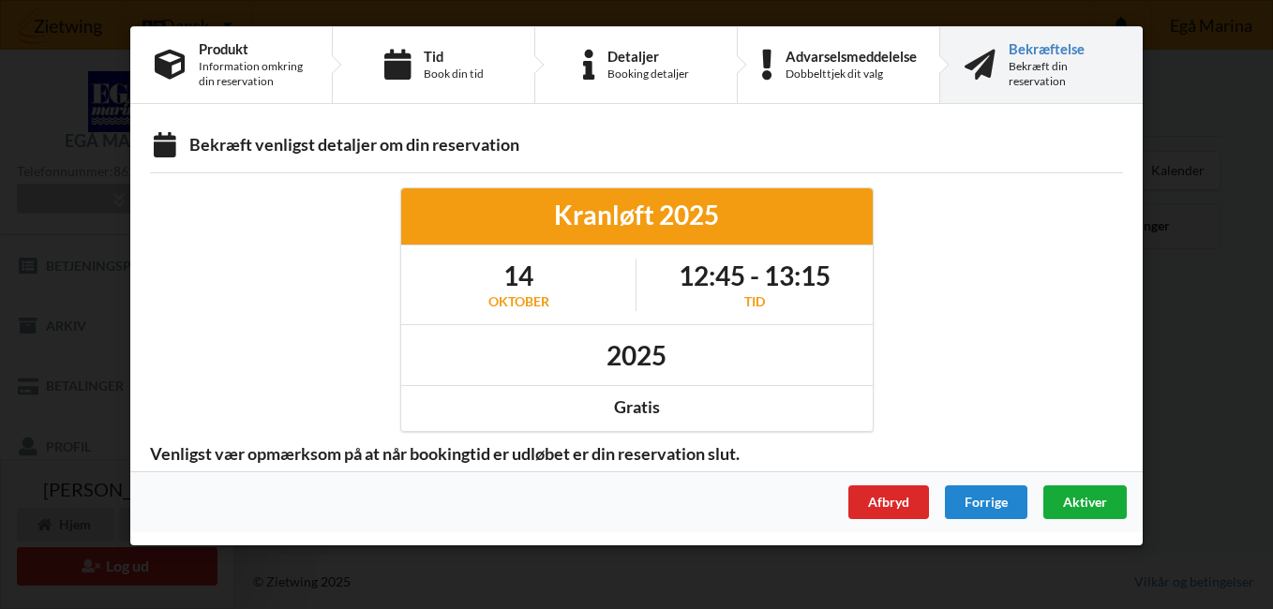
click at [1079, 497] on span "Aktiver" at bounding box center [1085, 502] width 44 height 16
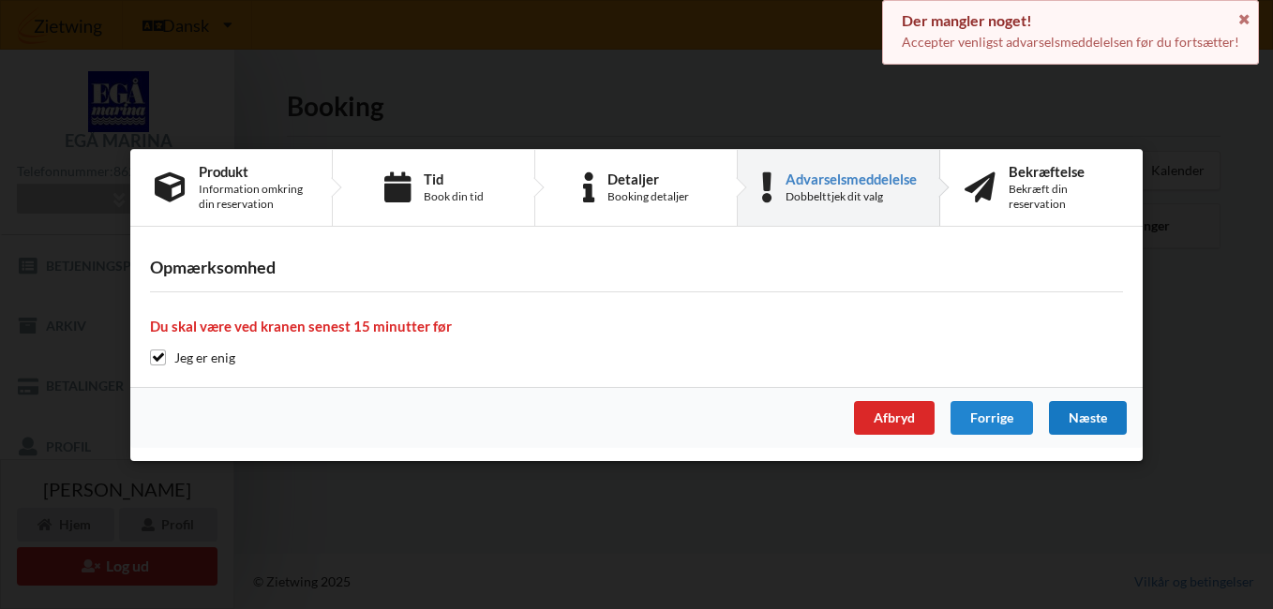
click at [1073, 414] on div "Næste" at bounding box center [1088, 418] width 78 height 34
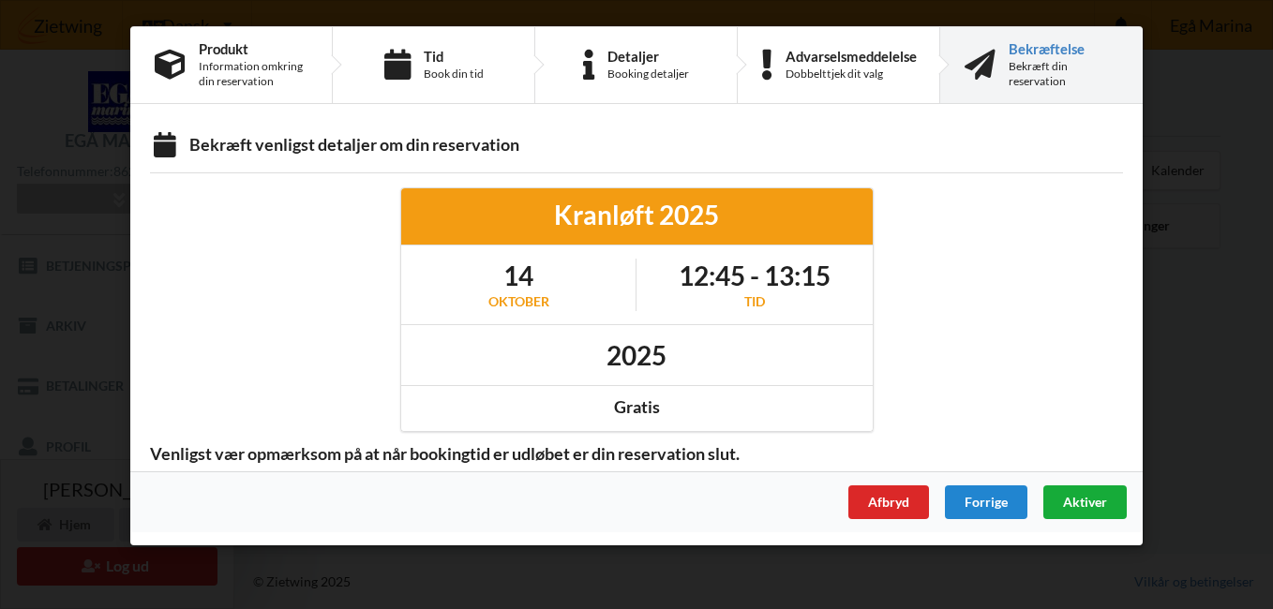
click at [1084, 506] on span "Aktiver" at bounding box center [1085, 502] width 44 height 16
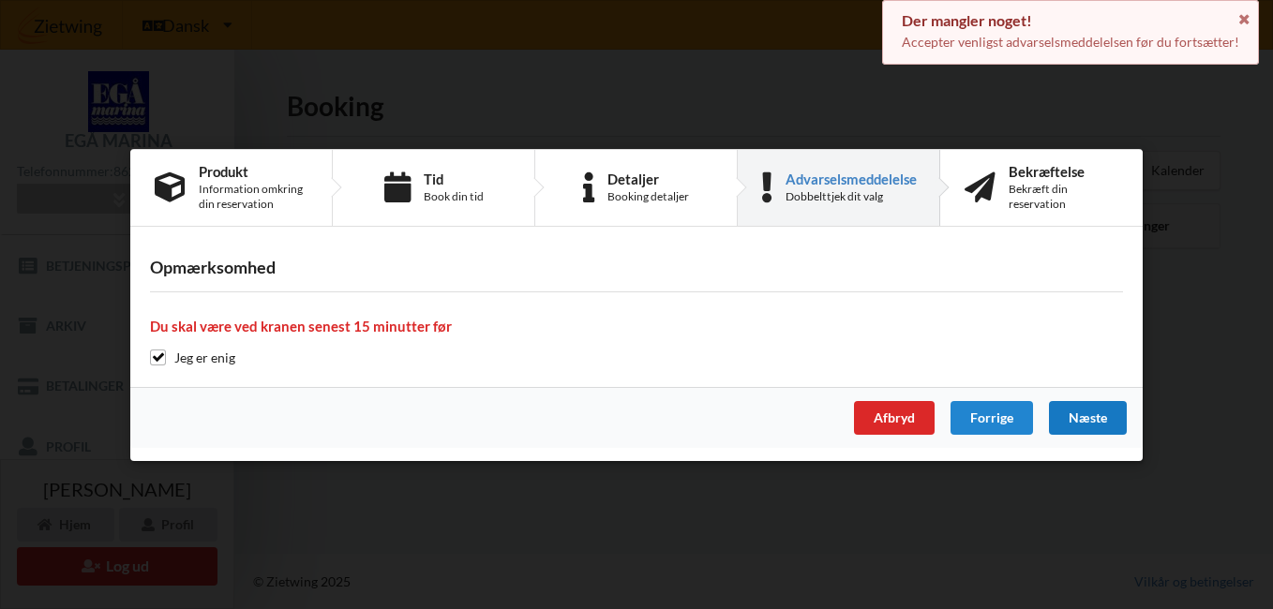
click at [1079, 419] on div "Næste" at bounding box center [1088, 418] width 78 height 34
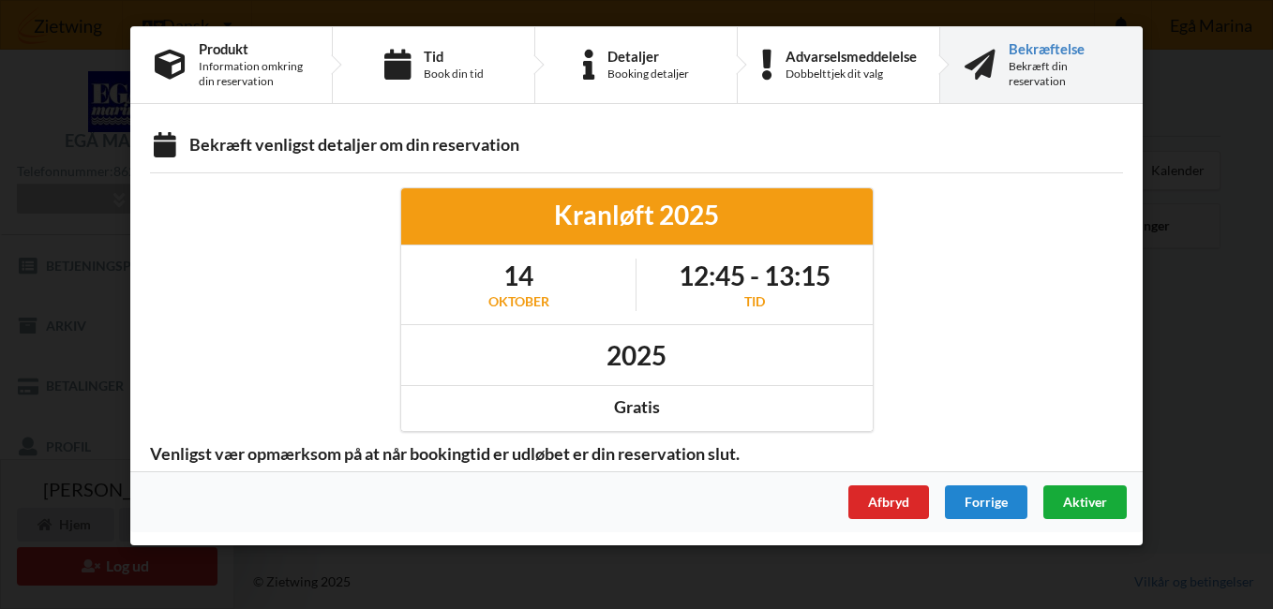
click at [1078, 501] on span "Aktiver" at bounding box center [1085, 502] width 44 height 16
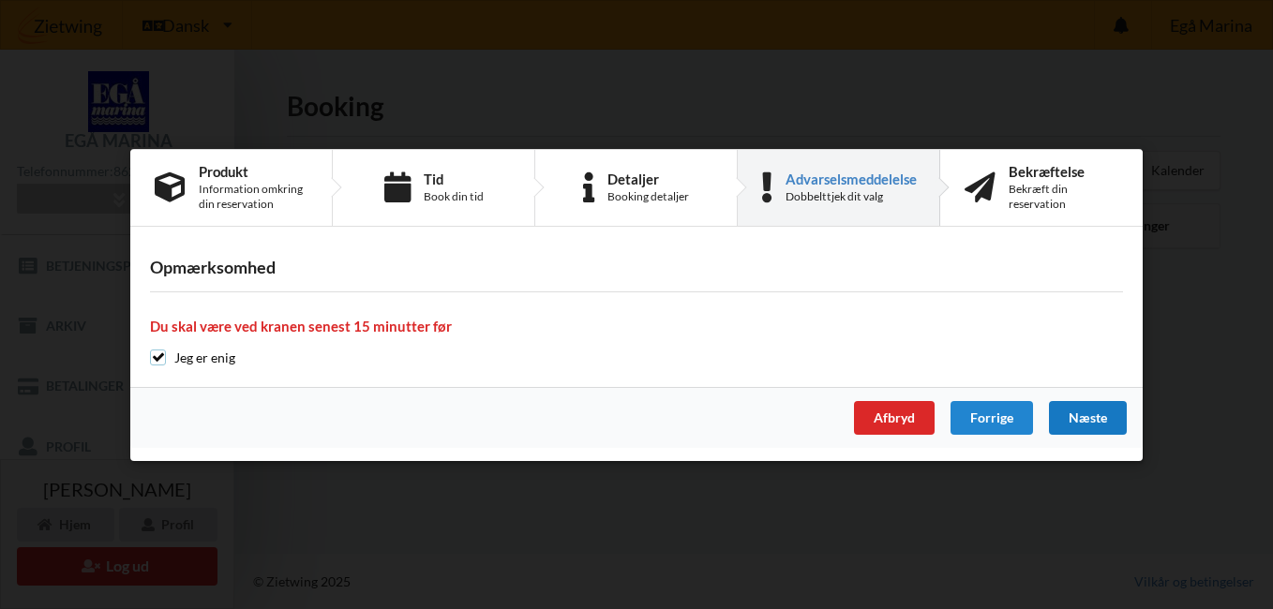
click at [156, 354] on input "checkbox" at bounding box center [158, 358] width 16 height 16
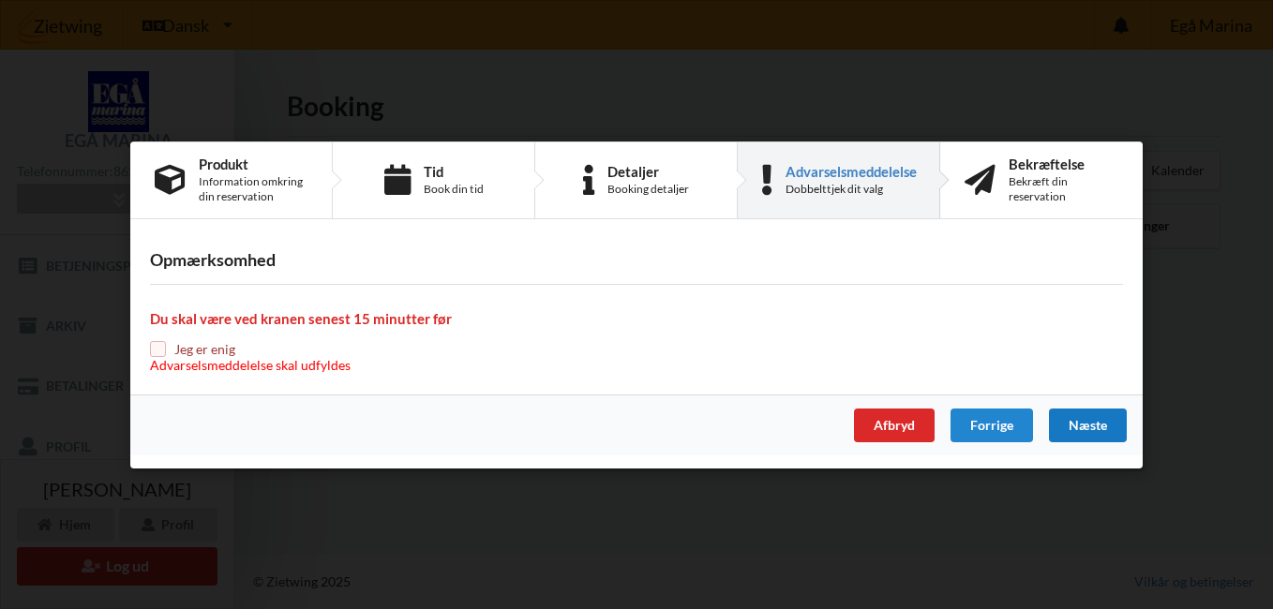
click at [159, 348] on input "checkbox" at bounding box center [158, 349] width 16 height 16
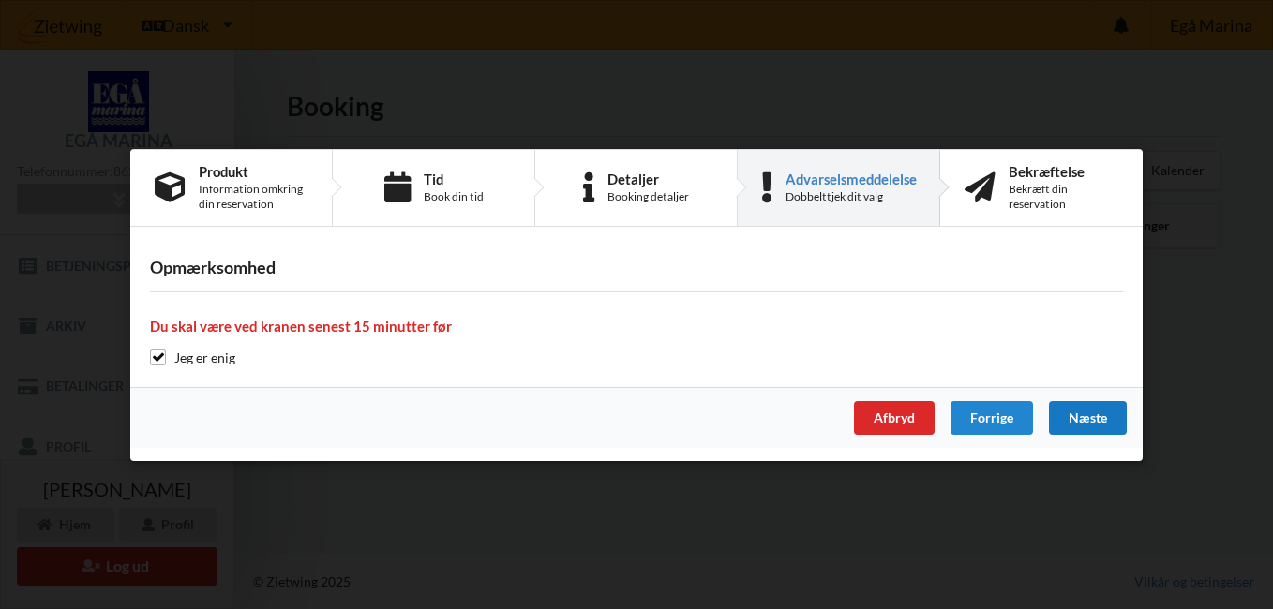
click at [1104, 420] on div "Næste" at bounding box center [1088, 418] width 78 height 34
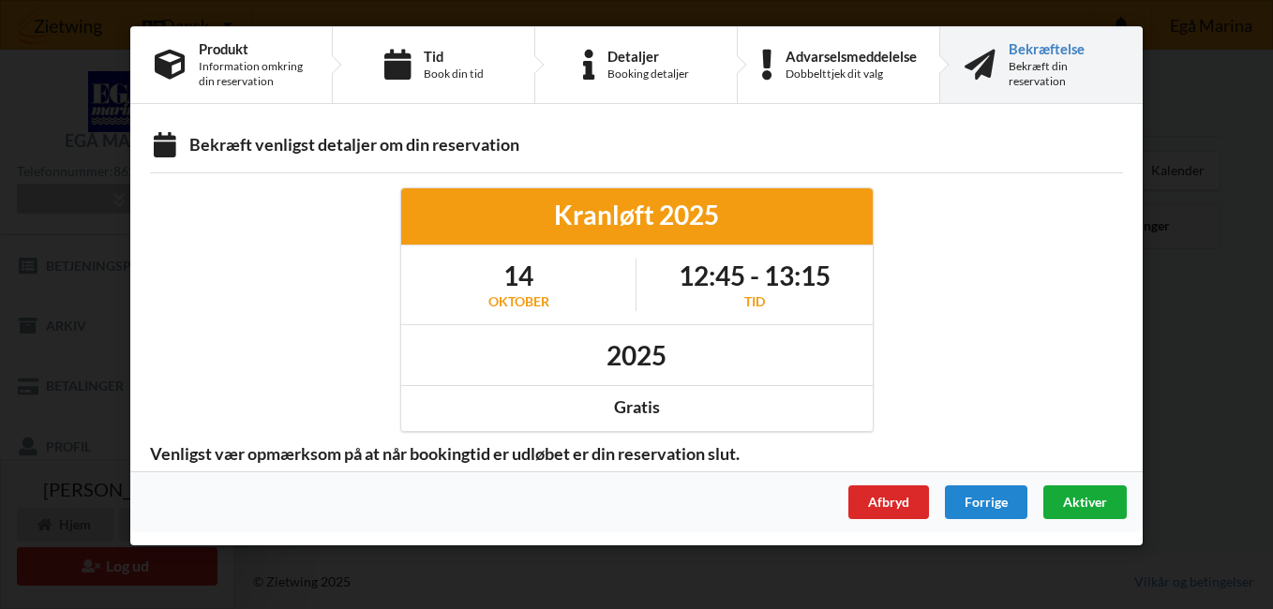
click at [1089, 501] on span "Aktiver" at bounding box center [1085, 502] width 44 height 16
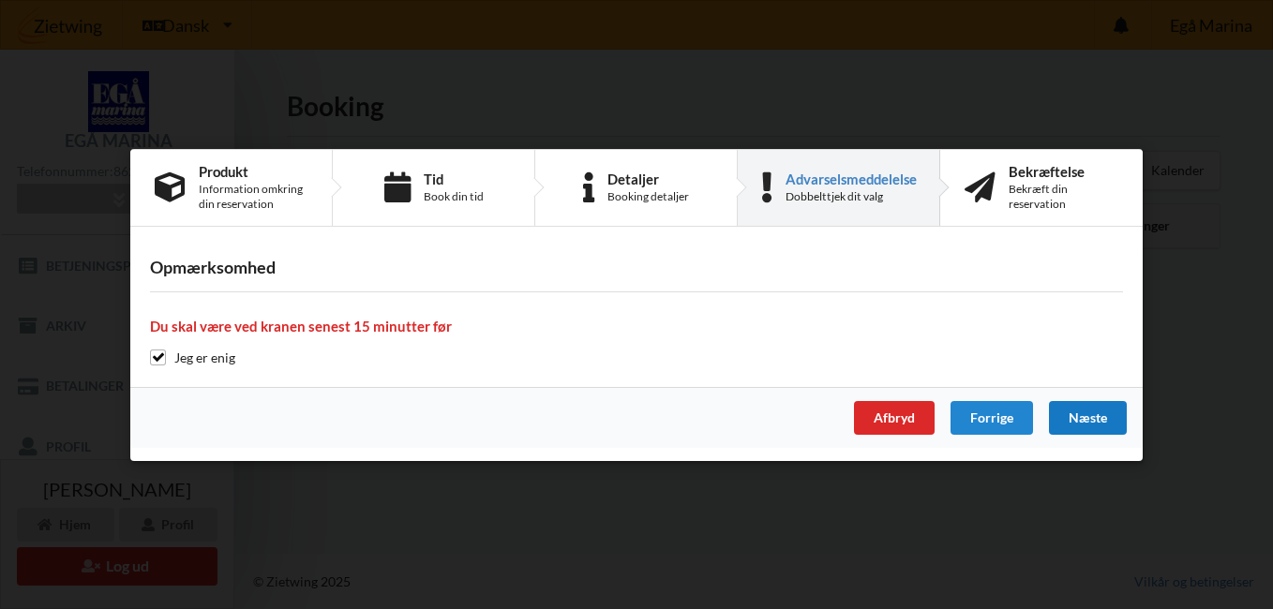
click at [414, 329] on h4 "Du skal være ved kranen senest 15 minutter før" at bounding box center [636, 327] width 973 height 18
click at [1011, 412] on div "Forrige" at bounding box center [992, 418] width 82 height 34
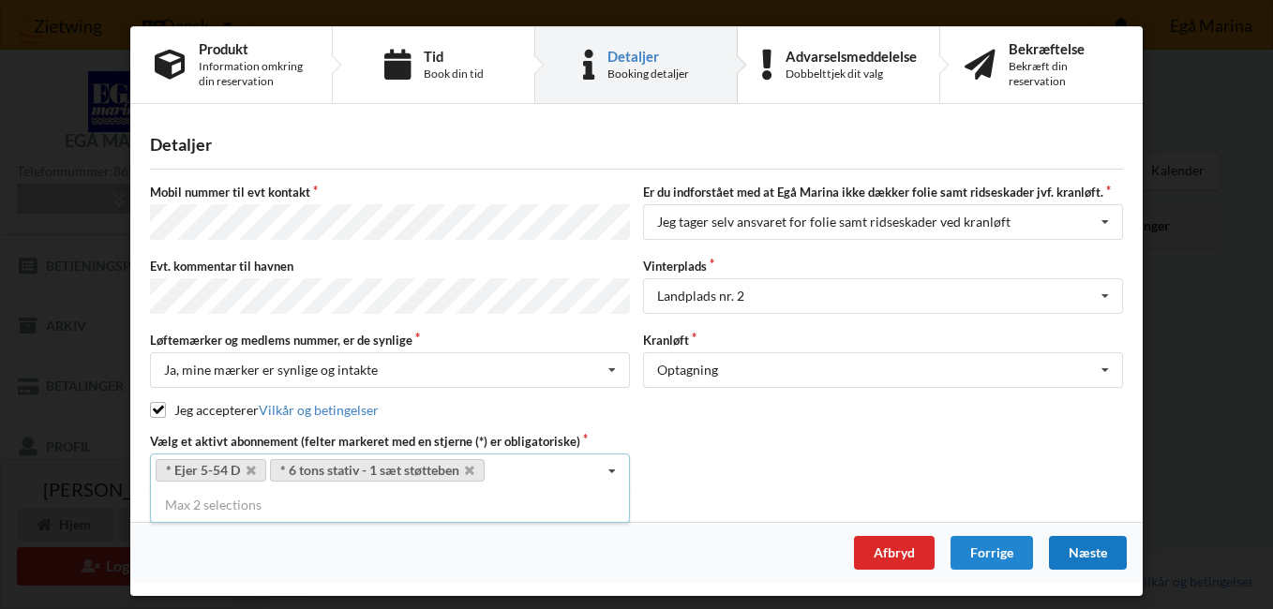
click at [1086, 546] on div "Næste" at bounding box center [1088, 553] width 78 height 34
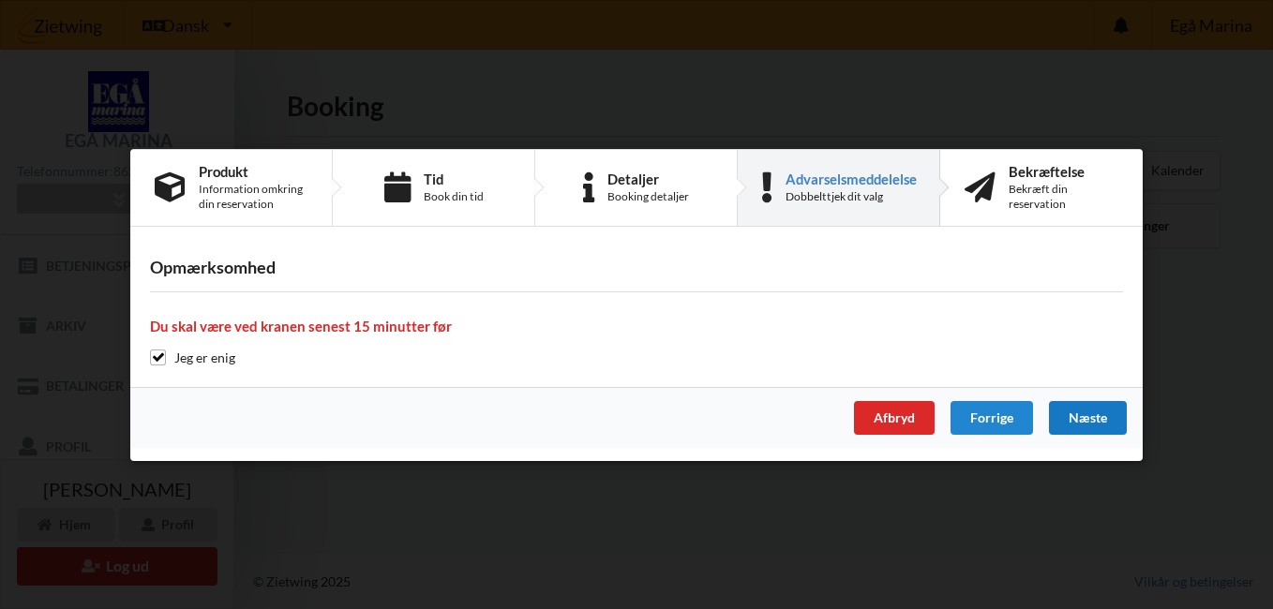
click at [1090, 407] on div "Næste" at bounding box center [1088, 418] width 78 height 34
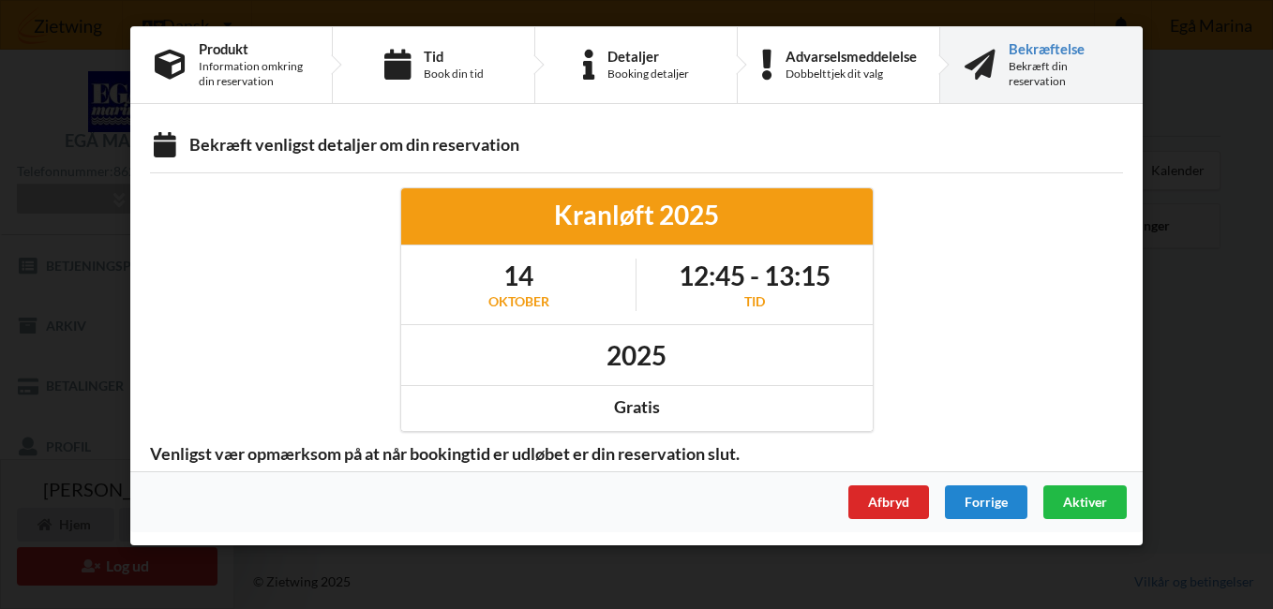
click at [1034, 56] on div "Bekræftelse" at bounding box center [1064, 48] width 110 height 15
click at [1025, 49] on div "Bekræftelse" at bounding box center [1064, 48] width 110 height 15
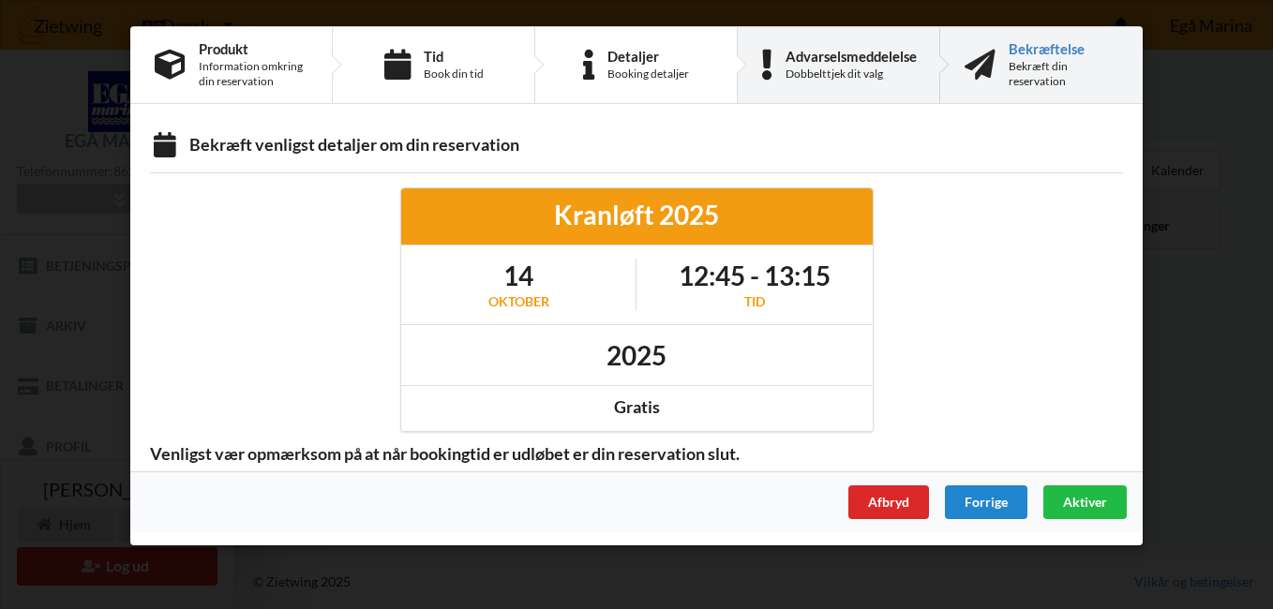
click at [854, 59] on div "Advarselsmeddelelse" at bounding box center [851, 56] width 131 height 15
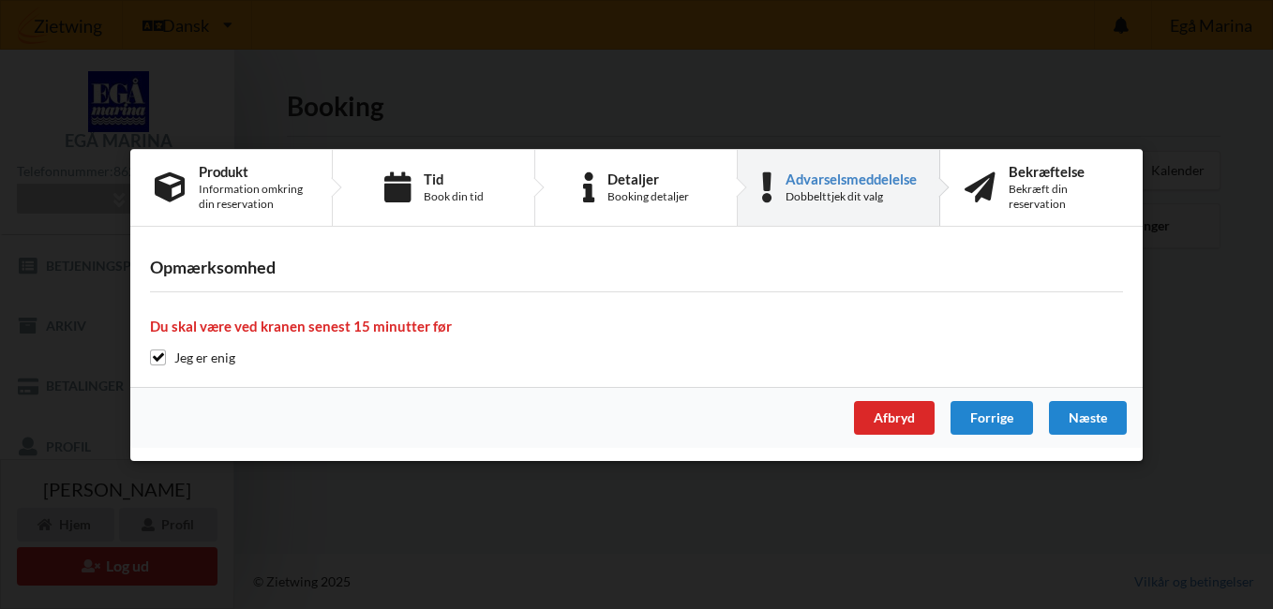
click at [202, 300] on div "Opmærksomhed Du skal være ved kranen senest 15 minutter før Jeg er enig" at bounding box center [636, 312] width 1012 height 147
click at [244, 265] on h3 "Opmærksomhed" at bounding box center [636, 268] width 973 height 22
click at [156, 354] on input "checkbox" at bounding box center [158, 358] width 16 height 16
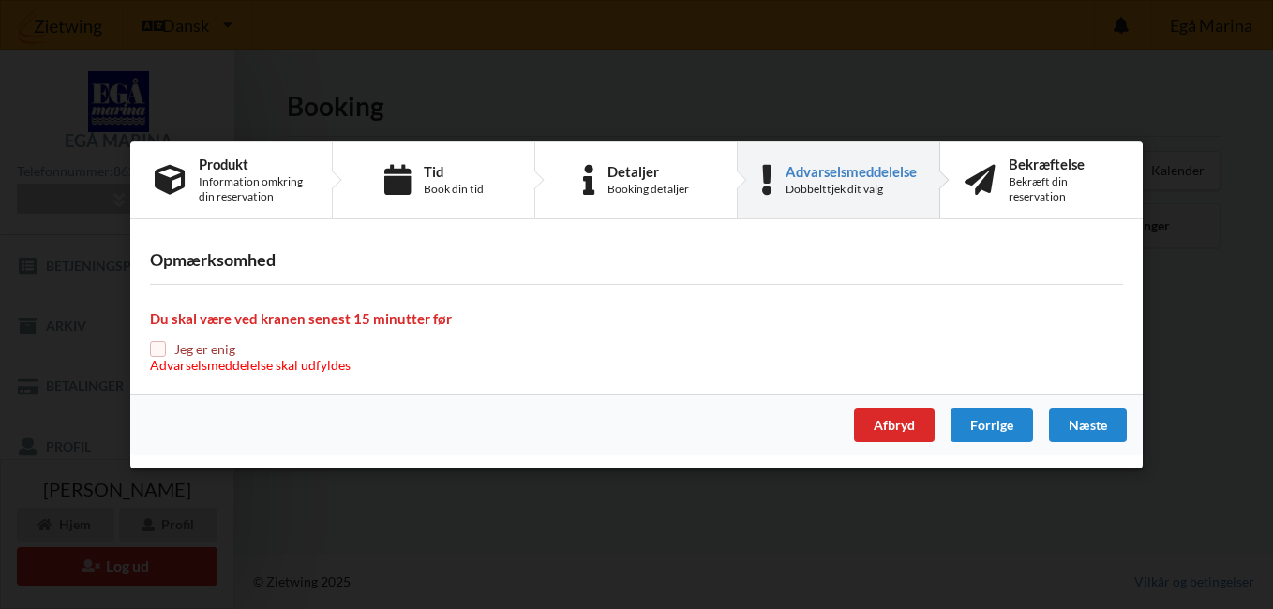
click at [156, 354] on input "checkbox" at bounding box center [158, 349] width 16 height 16
checkbox input "true"
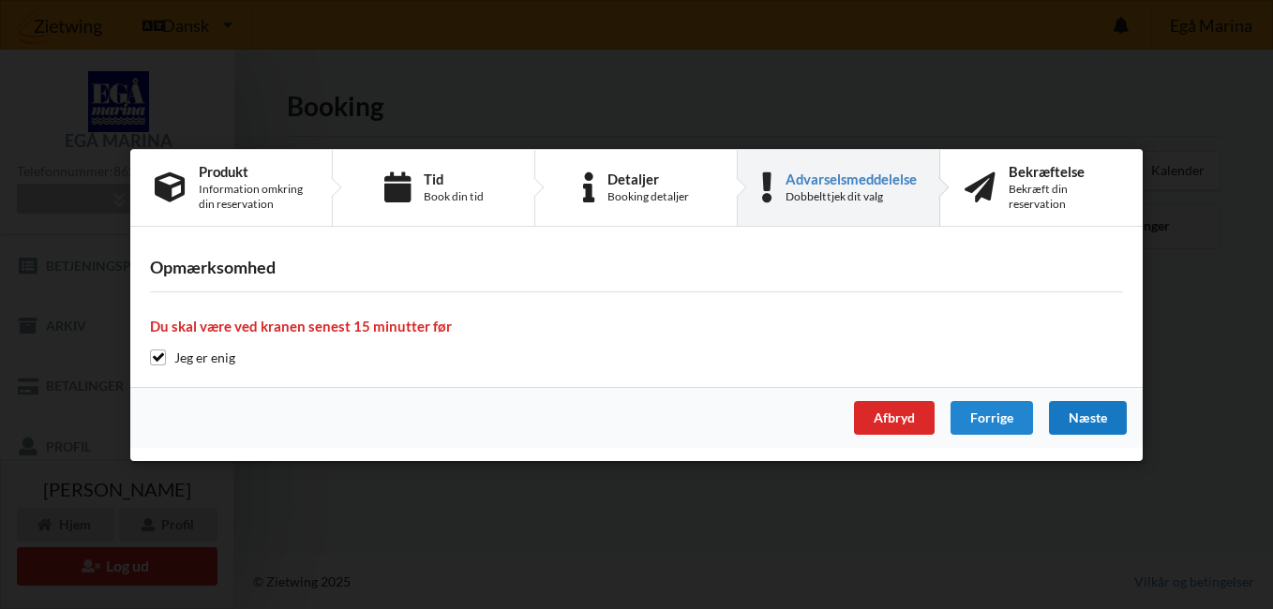
click at [1061, 412] on div "Næste" at bounding box center [1088, 418] width 78 height 34
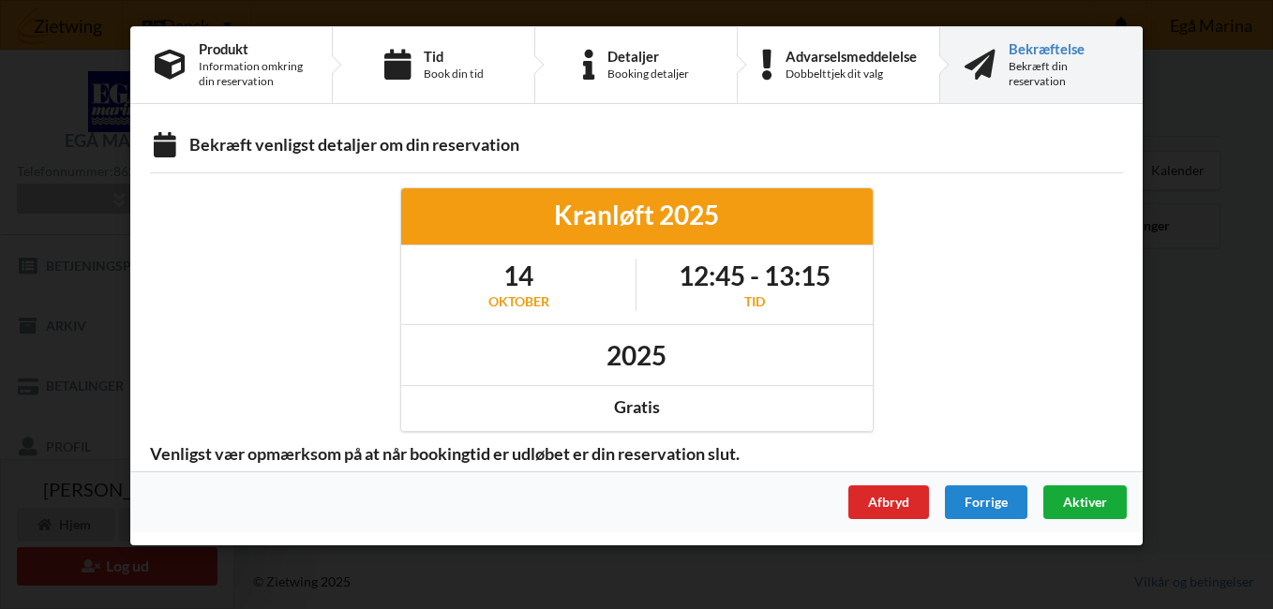
click at [1068, 506] on span "Aktiver" at bounding box center [1085, 502] width 44 height 16
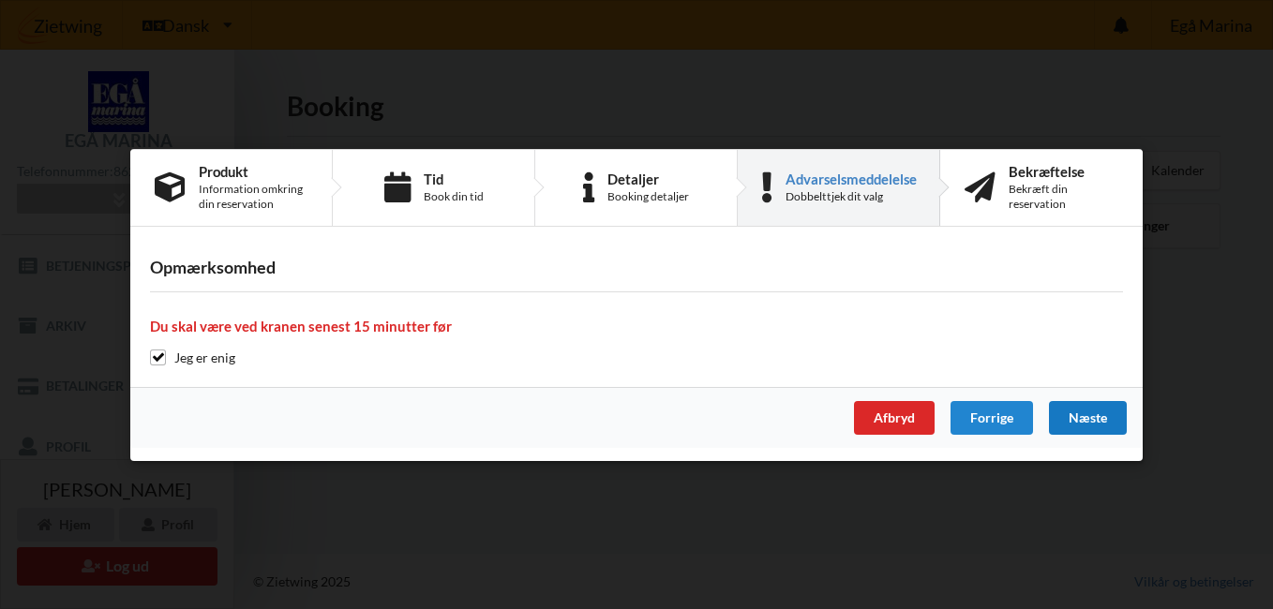
click at [835, 184] on div "Advarselsmeddelelse" at bounding box center [851, 178] width 131 height 15
drag, startPoint x: 835, startPoint y: 184, endPoint x: 795, endPoint y: 310, distance: 132.8
click at [795, 310] on div "Opmærksomhed Du skal være ved kranen senest 15 minutter før Jeg er enig" at bounding box center [636, 312] width 1012 height 147
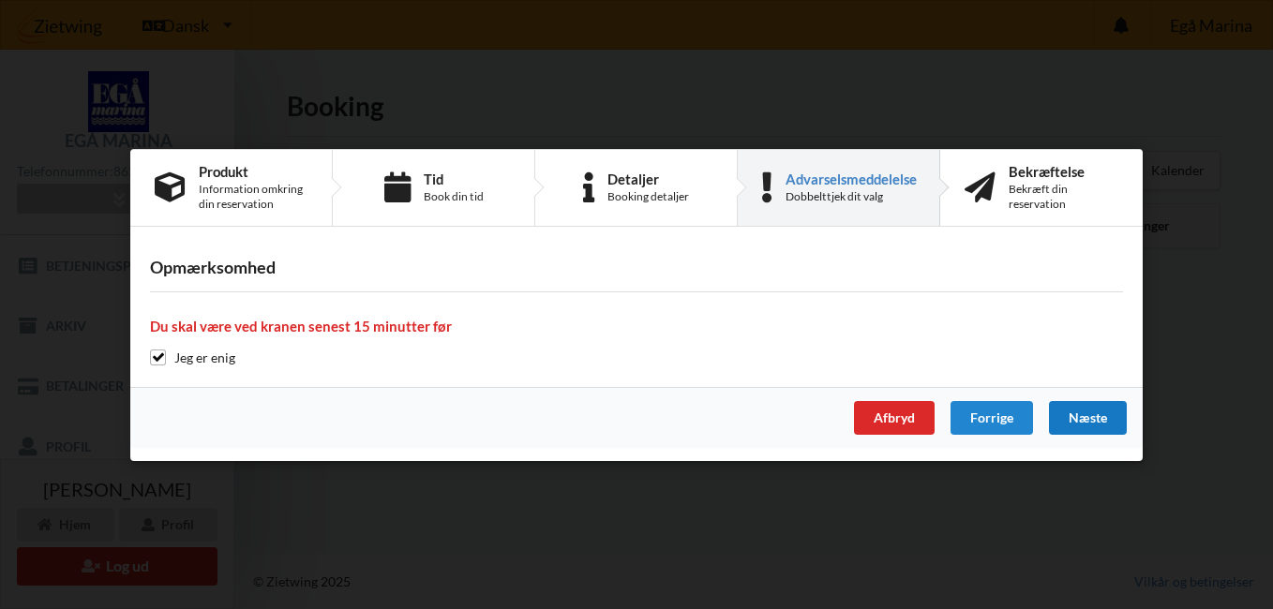
click at [795, 310] on div "Opmærksomhed Du skal være ved kranen senest 15 minutter før Jeg er enig" at bounding box center [636, 312] width 1012 height 147
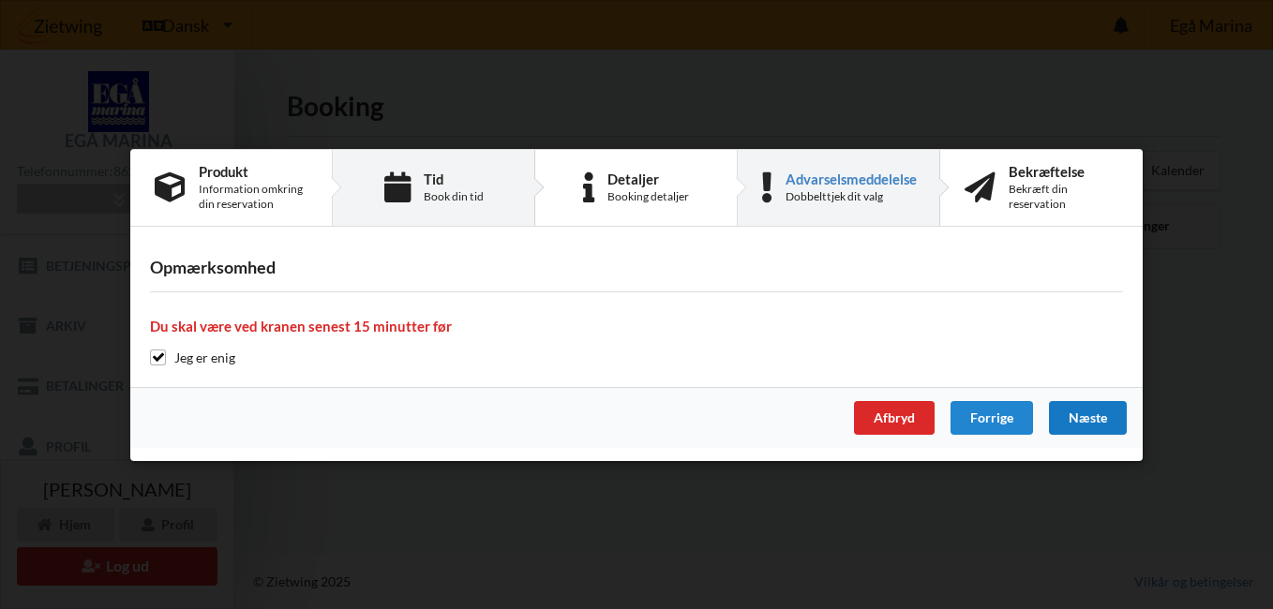
click at [461, 202] on div "Book din tid" at bounding box center [454, 195] width 60 height 15
select select "9"
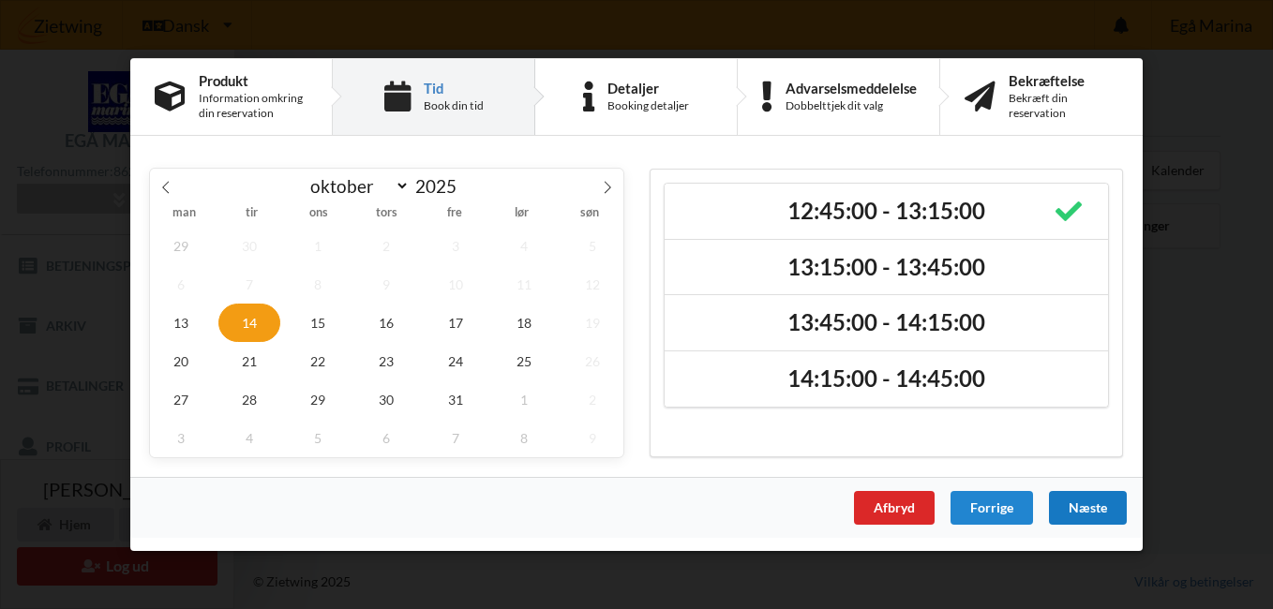
click at [1097, 504] on div "Næste" at bounding box center [1088, 508] width 78 height 34
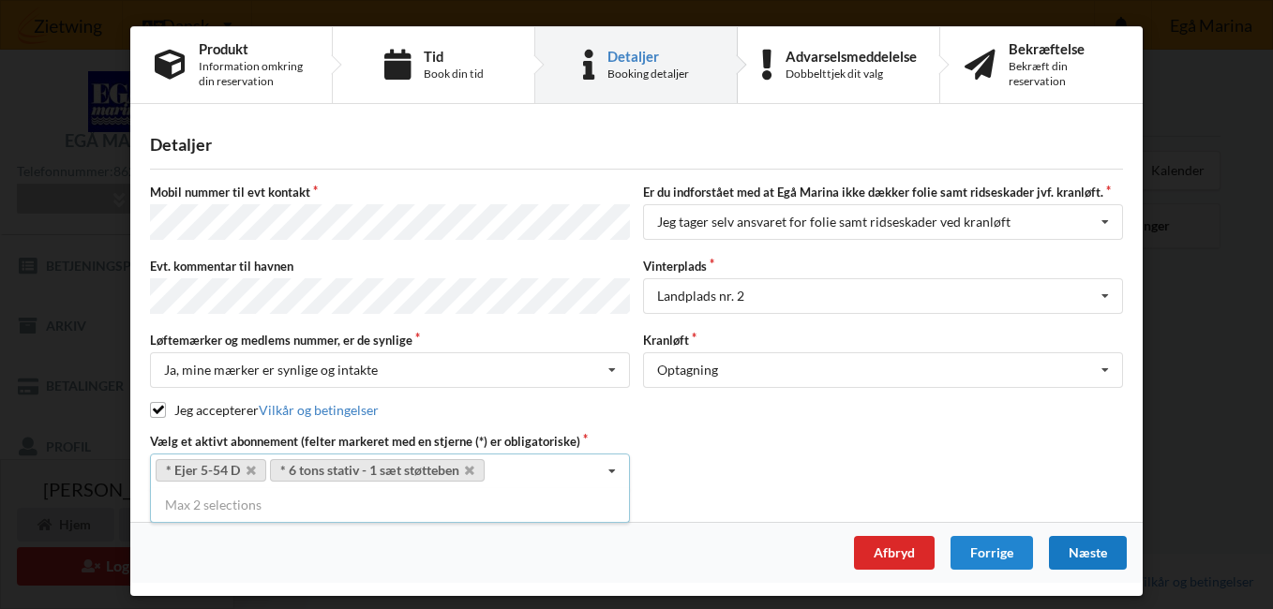
click at [1089, 547] on div "Næste" at bounding box center [1088, 553] width 78 height 34
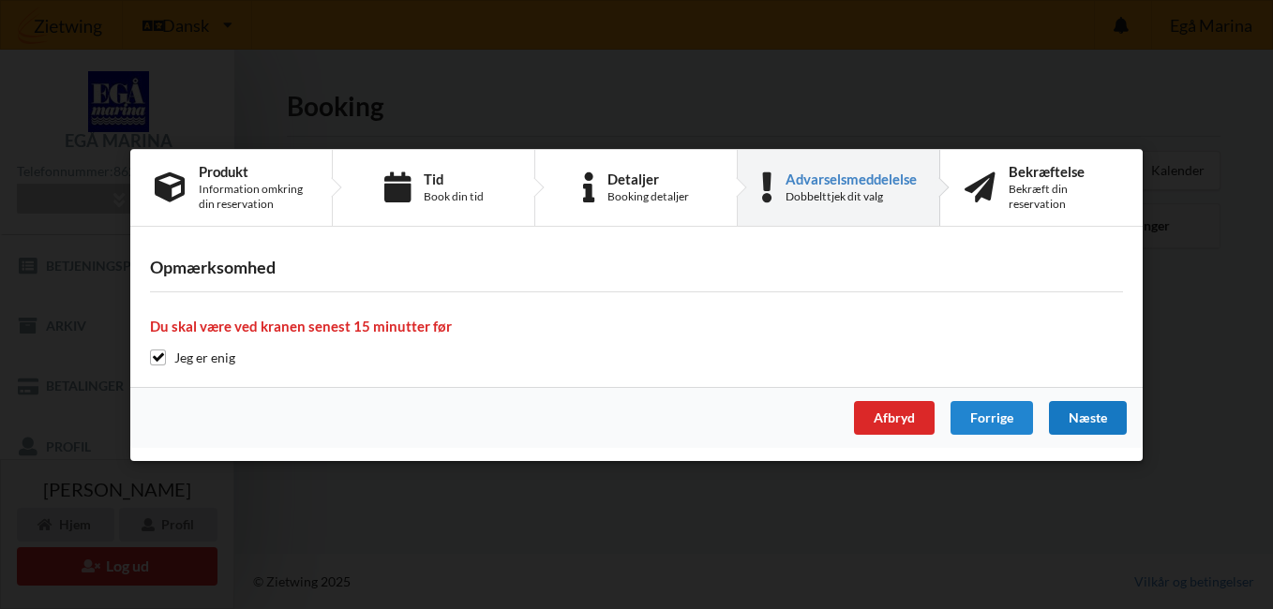
click at [1075, 414] on div "Næste" at bounding box center [1088, 418] width 78 height 34
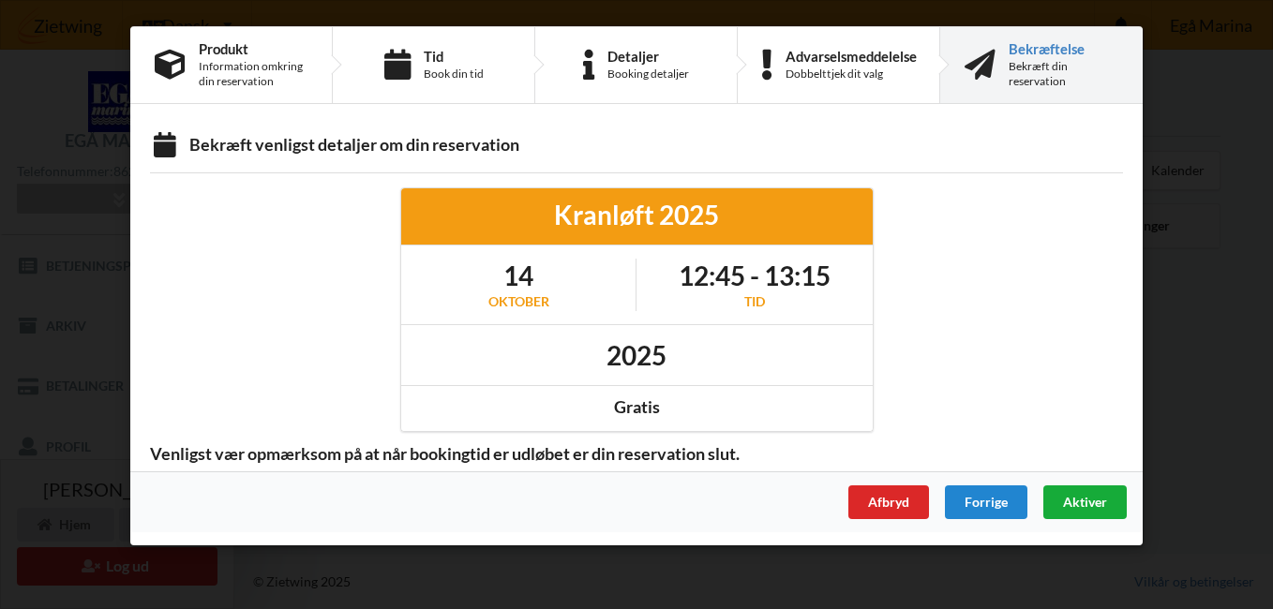
click at [1066, 495] on span "Aktiver" at bounding box center [1085, 502] width 44 height 16
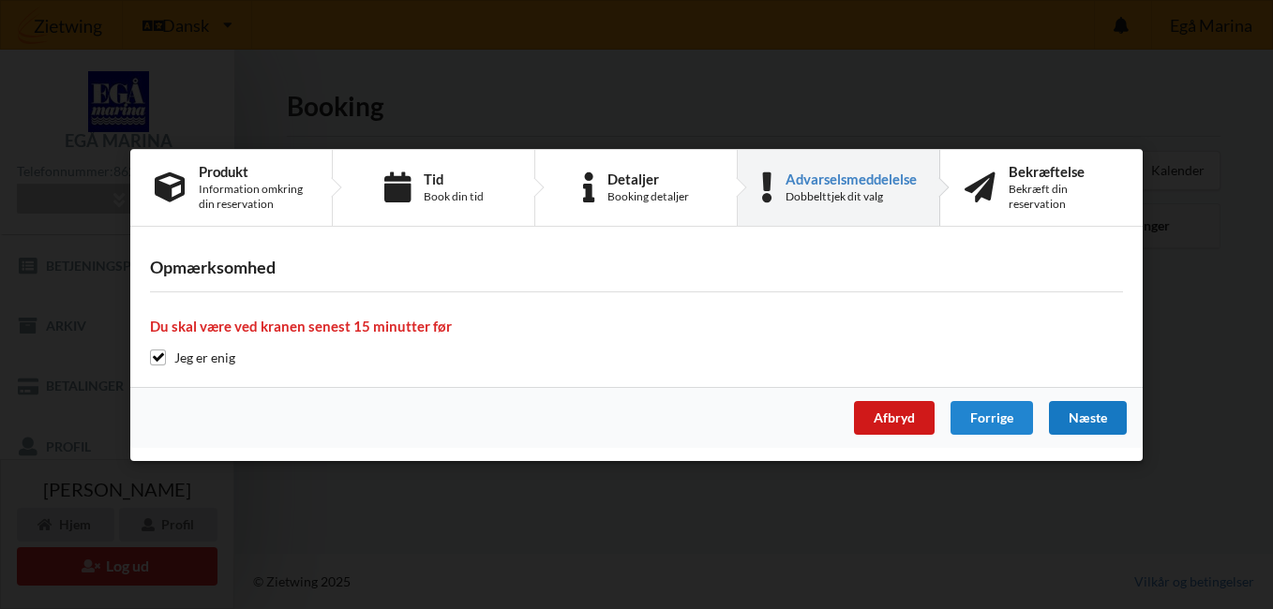
click at [908, 418] on div "Afbryd" at bounding box center [894, 418] width 81 height 34
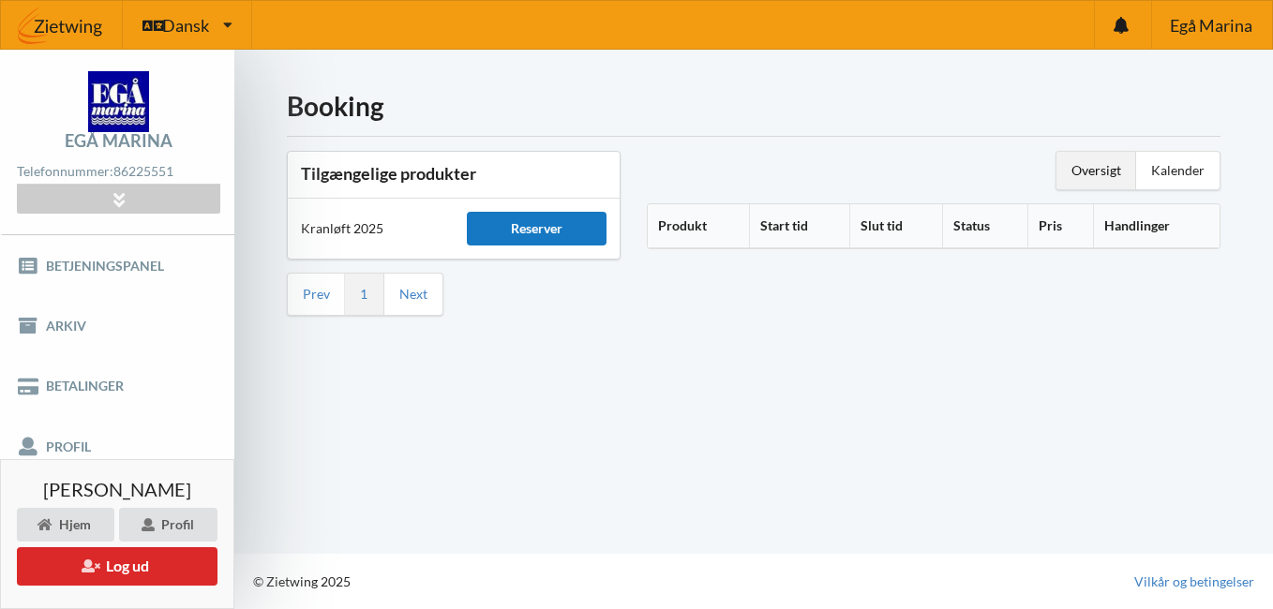
click at [560, 228] on div "Reserver" at bounding box center [537, 229] width 140 height 34
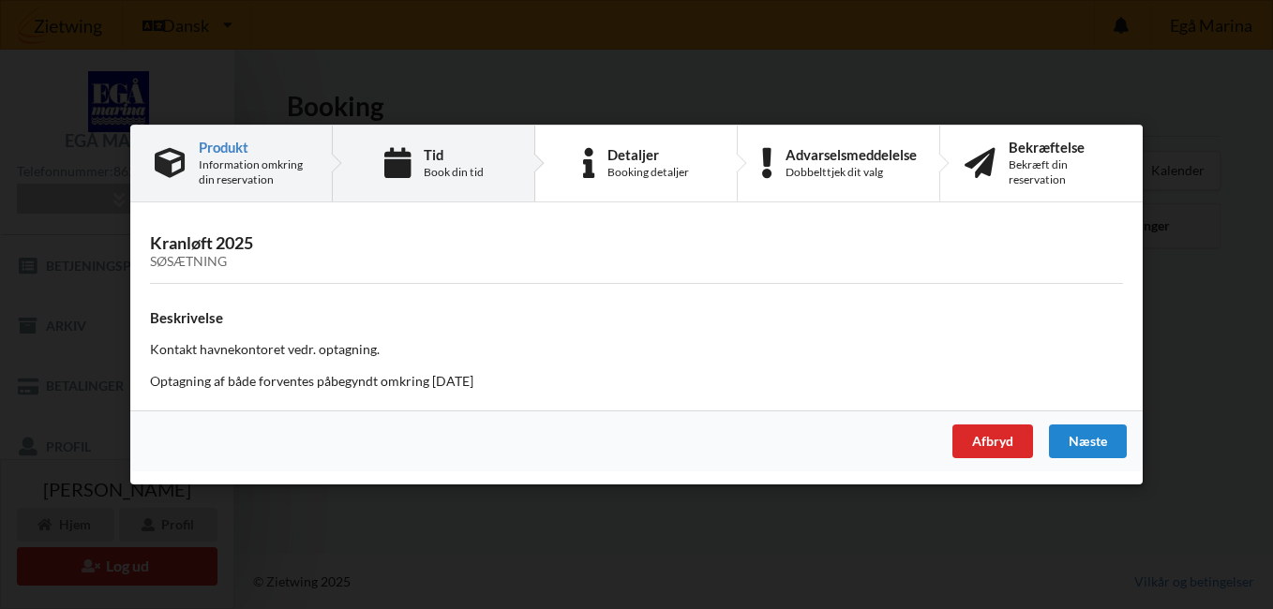
click at [444, 160] on div "Tid" at bounding box center [454, 154] width 60 height 15
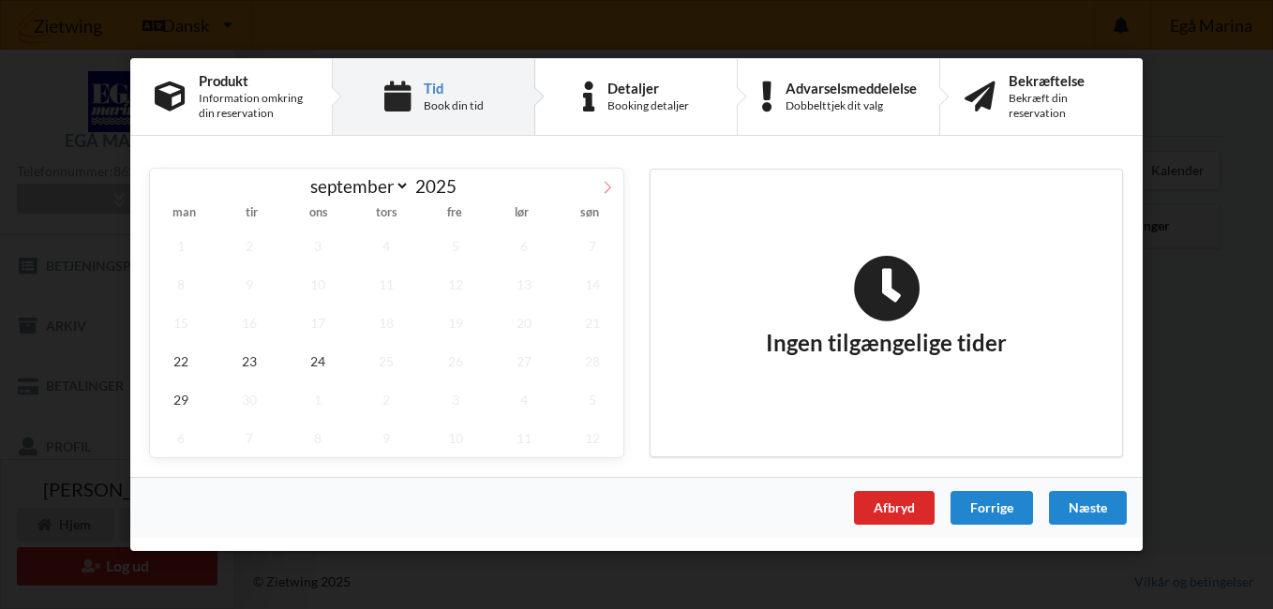
click at [602, 194] on span at bounding box center [608, 185] width 32 height 32
select select "9"
click at [257, 327] on span "14" at bounding box center [249, 323] width 62 height 38
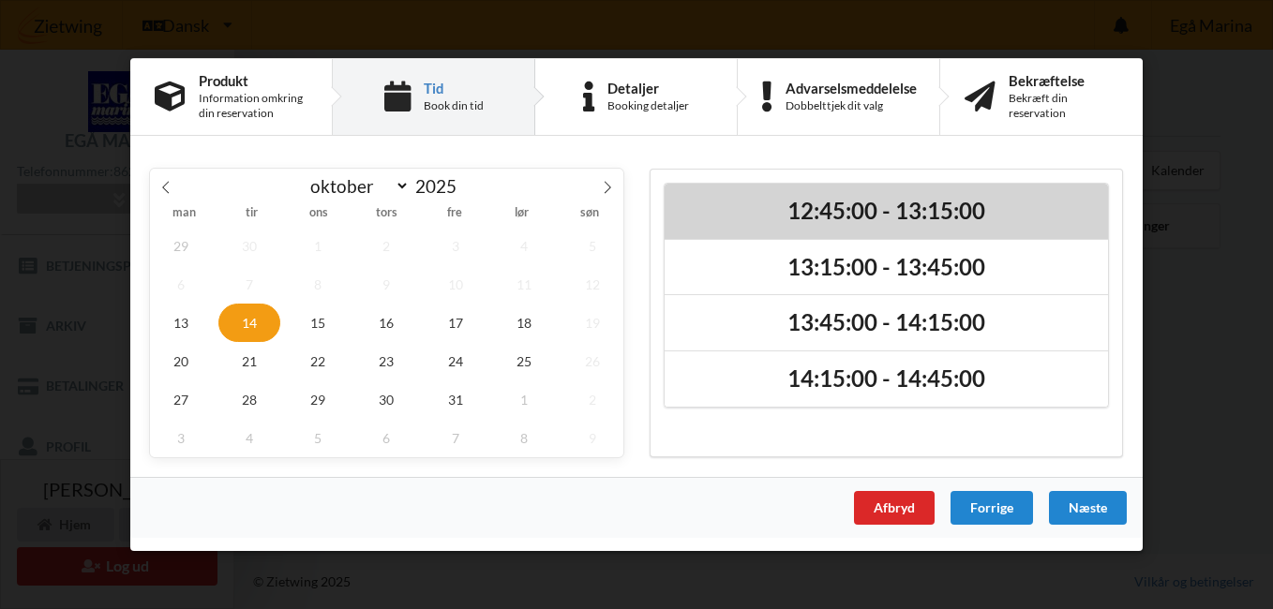
click at [844, 215] on h2 "12:45:00 - 13:15:00" at bounding box center [886, 211] width 417 height 29
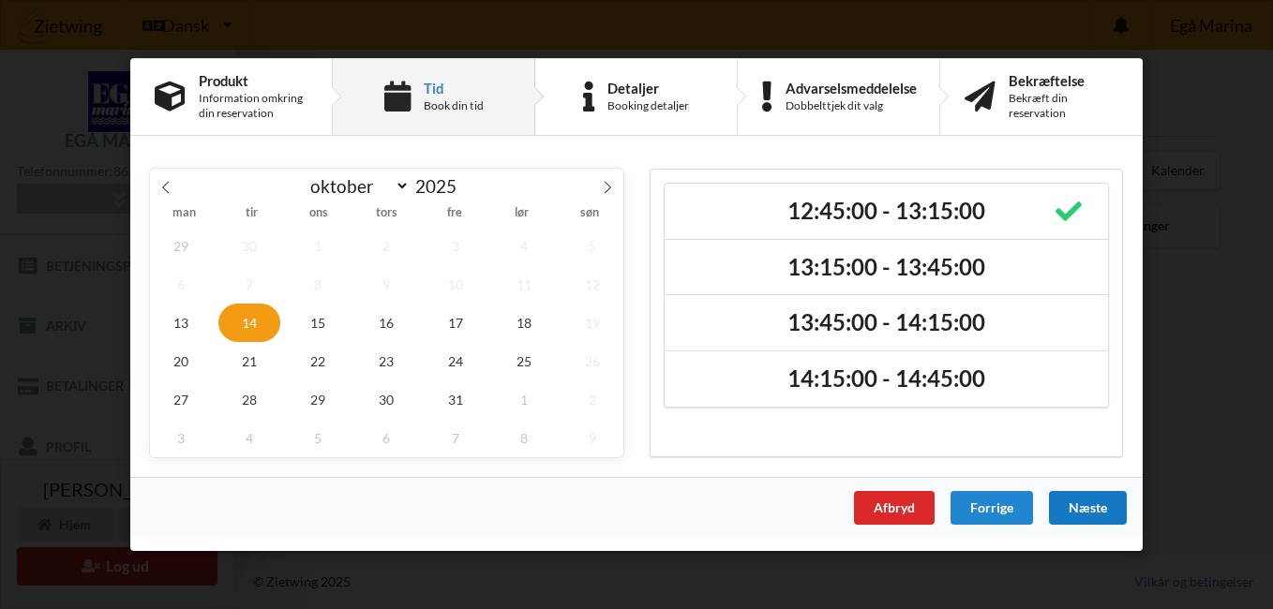
click at [1087, 501] on div "Næste" at bounding box center [1088, 508] width 78 height 34
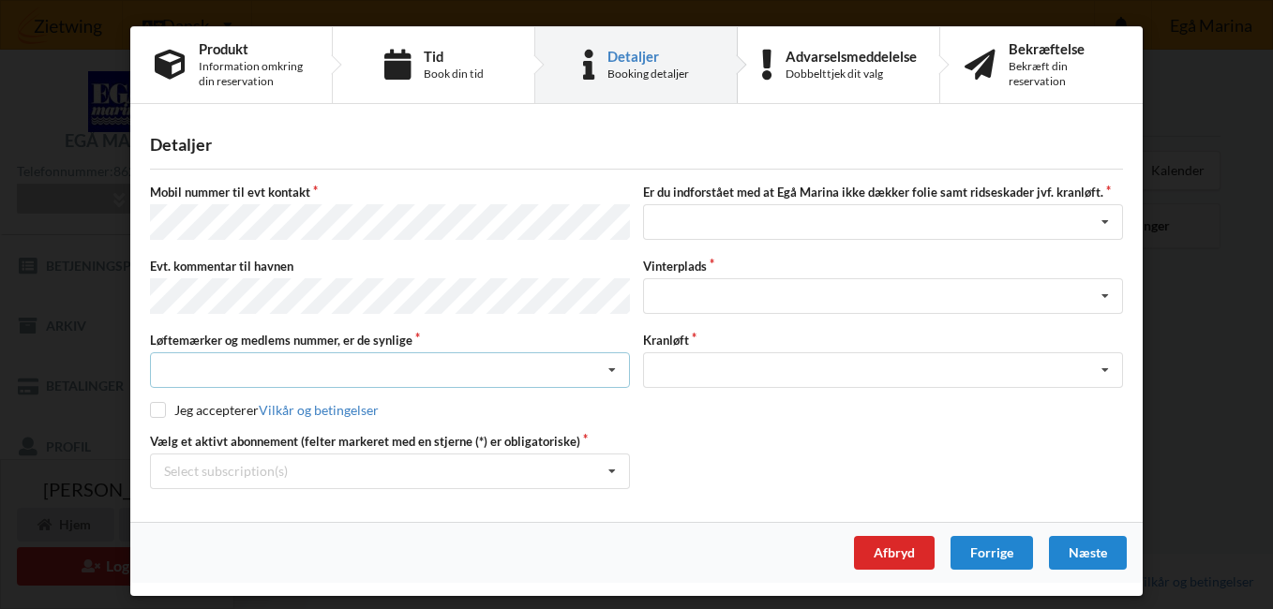
click at [618, 360] on icon at bounding box center [612, 370] width 28 height 35
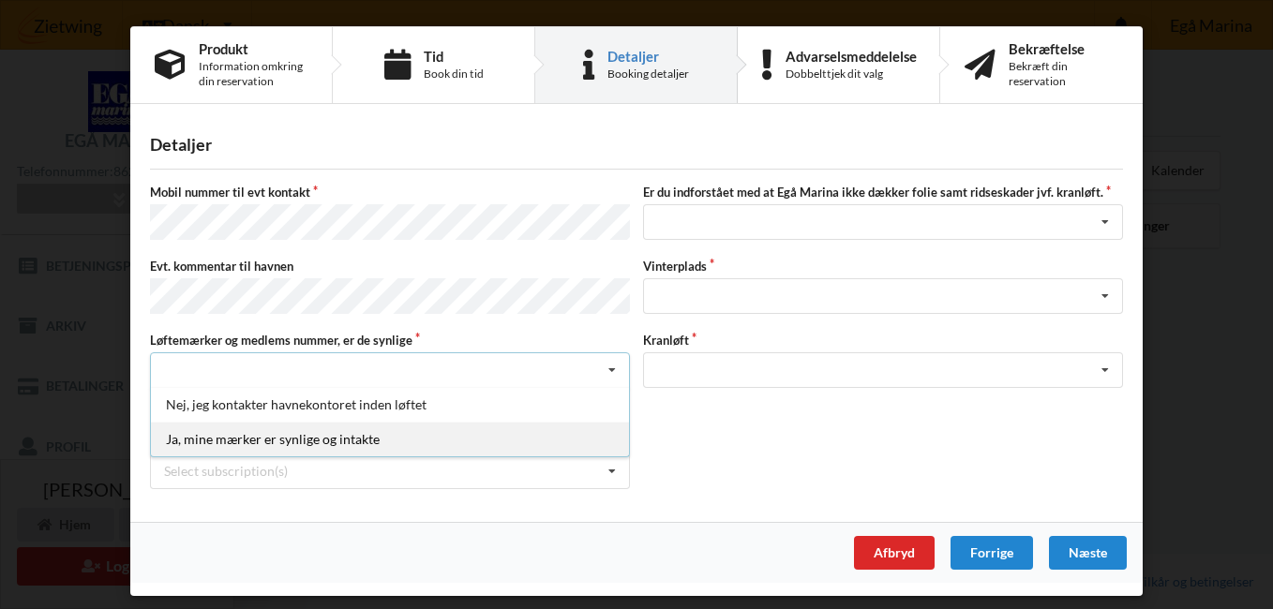
click at [337, 438] on div "Ja, mine mærker er synlige og intakte" at bounding box center [390, 439] width 478 height 35
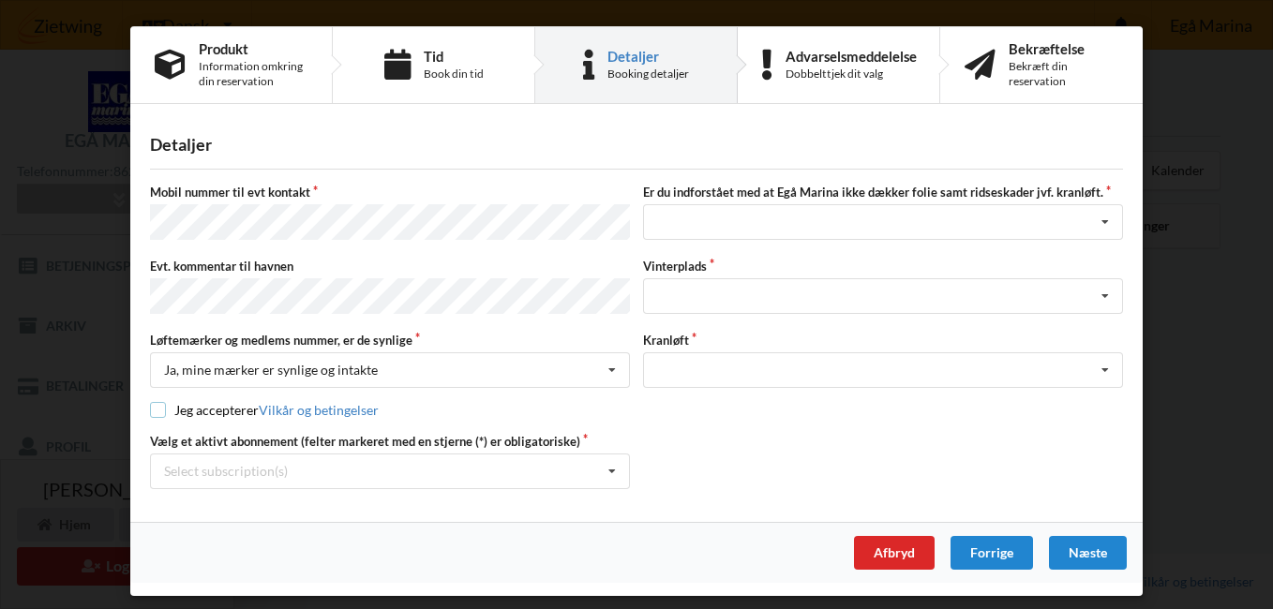
click at [157, 402] on input "checkbox" at bounding box center [158, 410] width 16 height 16
checkbox input "true"
click at [616, 464] on icon at bounding box center [612, 472] width 28 height 35
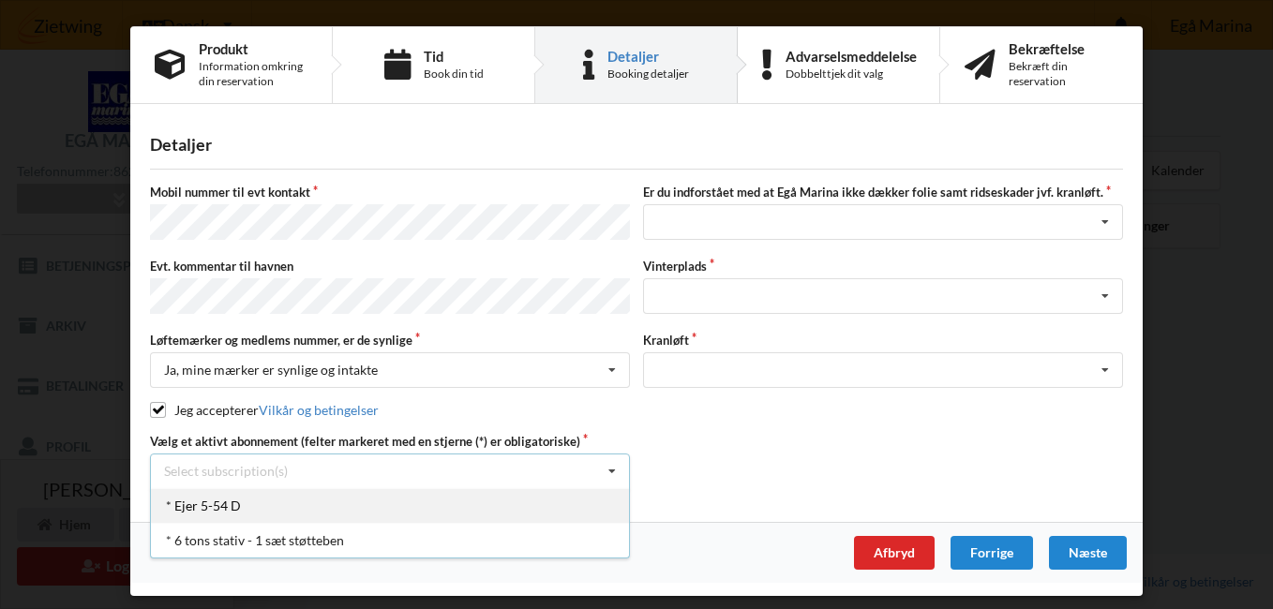
click at [241, 502] on div "* Ejer 5-54 D" at bounding box center [390, 505] width 478 height 35
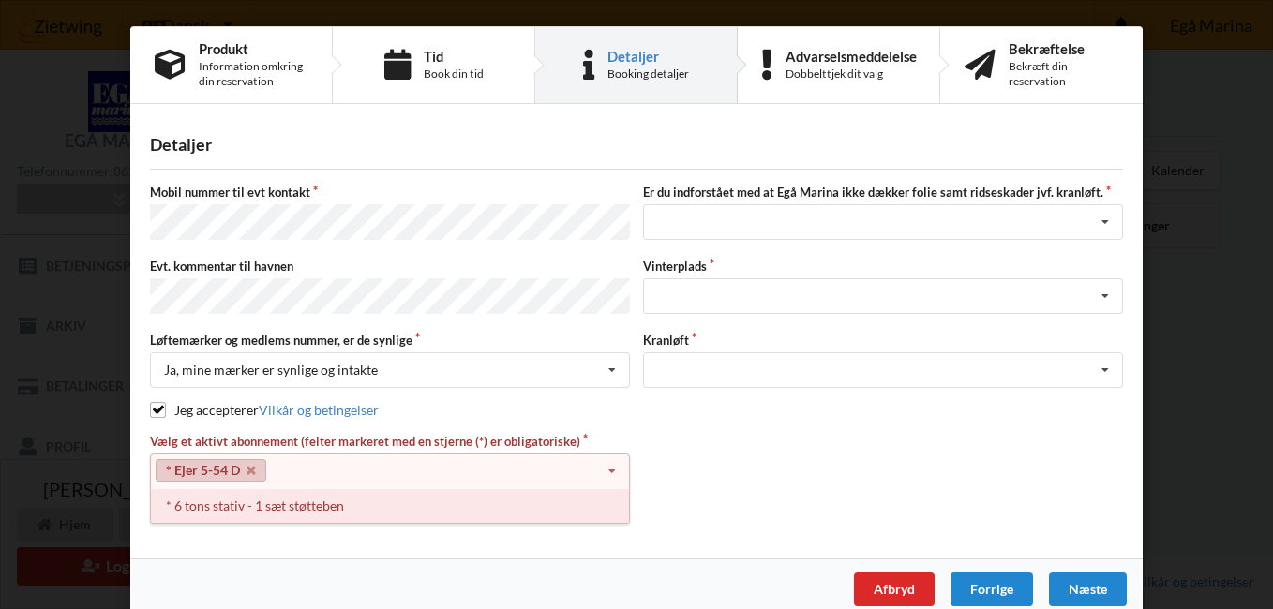
click at [270, 498] on div "* 6 tons stativ - 1 sæt støtteben" at bounding box center [390, 505] width 478 height 35
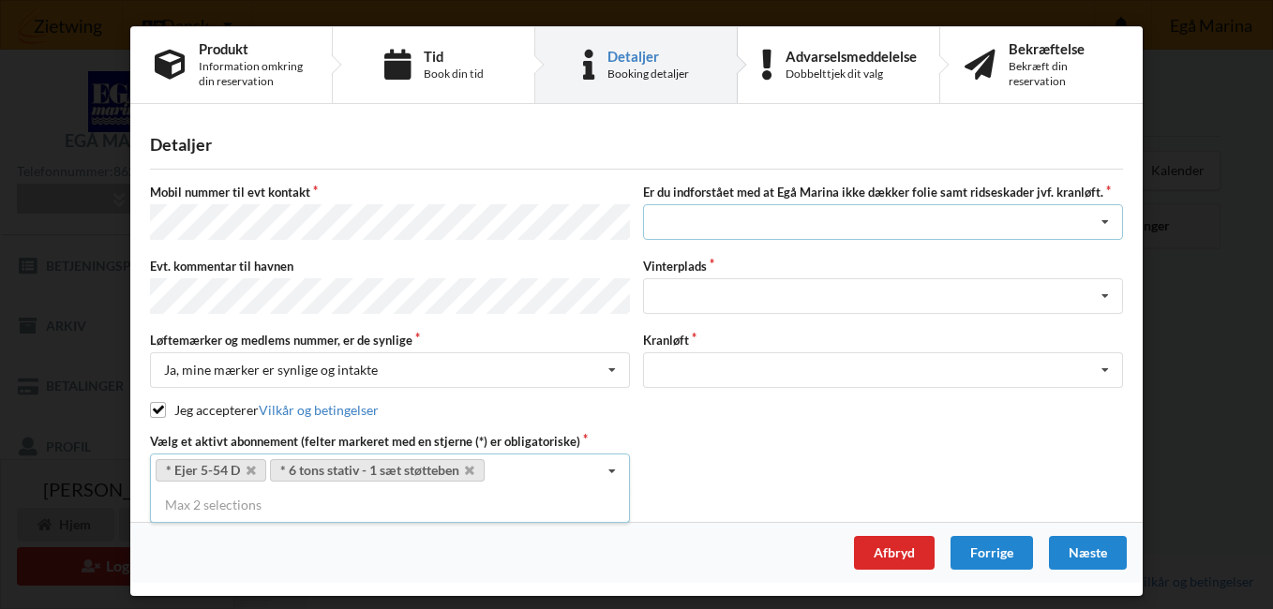
click at [1104, 220] on icon at bounding box center [1105, 222] width 28 height 35
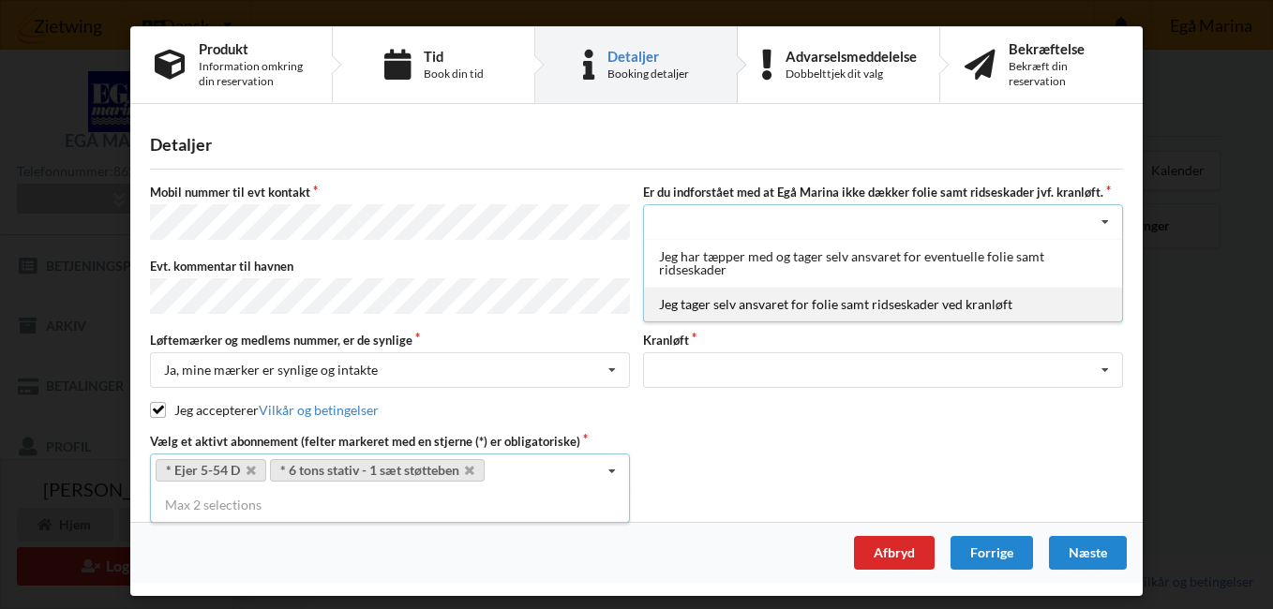
click at [965, 307] on div "Jeg tager selv ansvaret for folie samt ridseskader ved kranløft" at bounding box center [883, 304] width 478 height 35
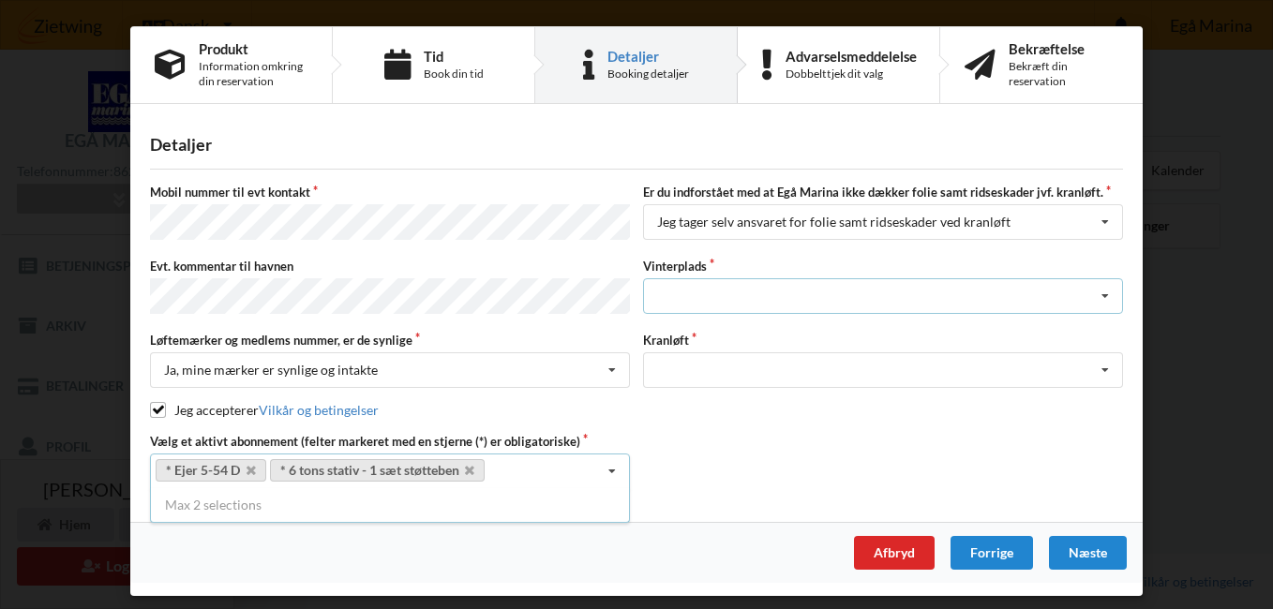
click at [880, 292] on div "Landplads nr. 1 Landplads nr. 2 Landplads nr.3 Landplads nr. 4 Landplads nr. 5 …" at bounding box center [883, 296] width 480 height 36
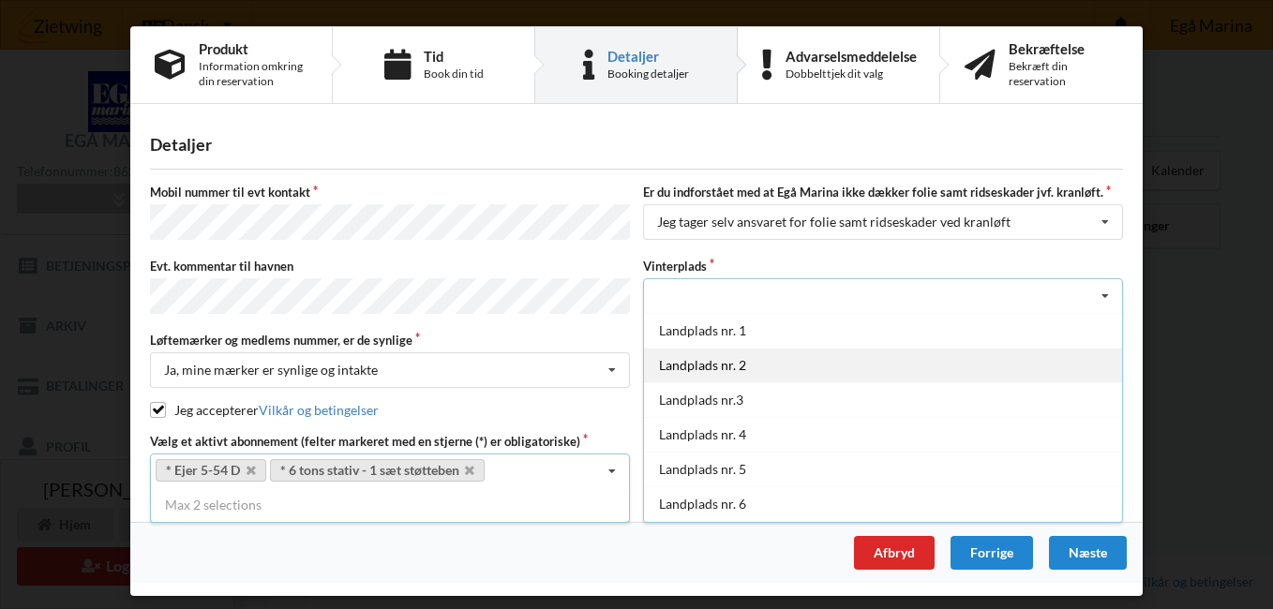
click at [787, 358] on div "Landplads nr. 2" at bounding box center [883, 365] width 478 height 35
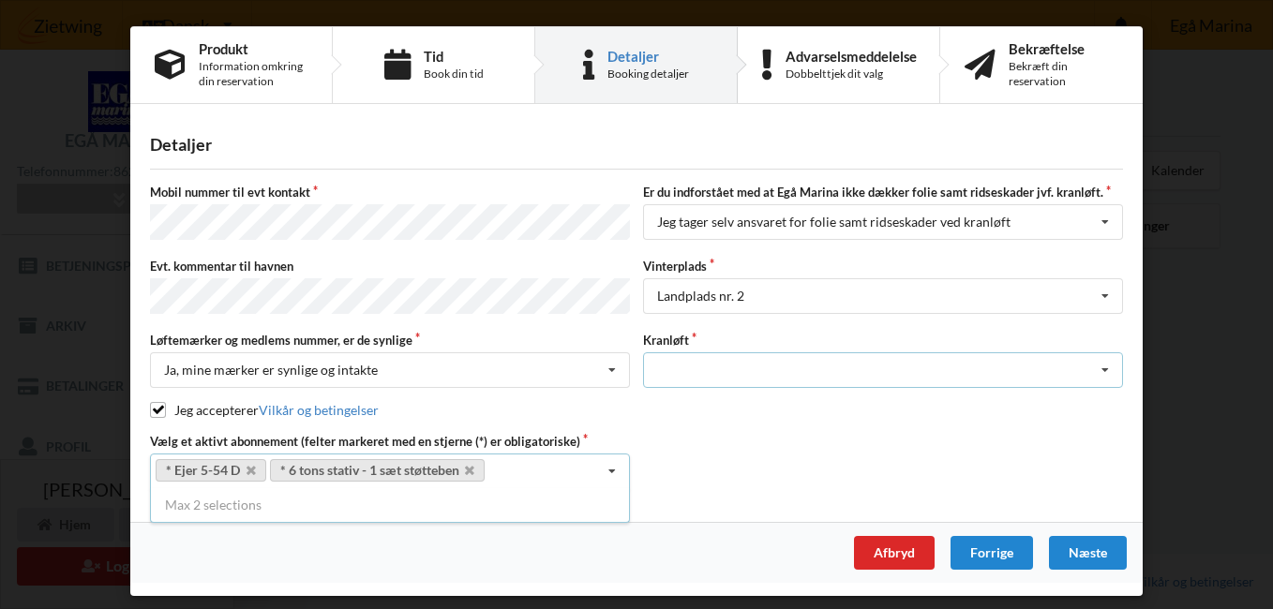
click at [1104, 360] on icon at bounding box center [1105, 370] width 28 height 35
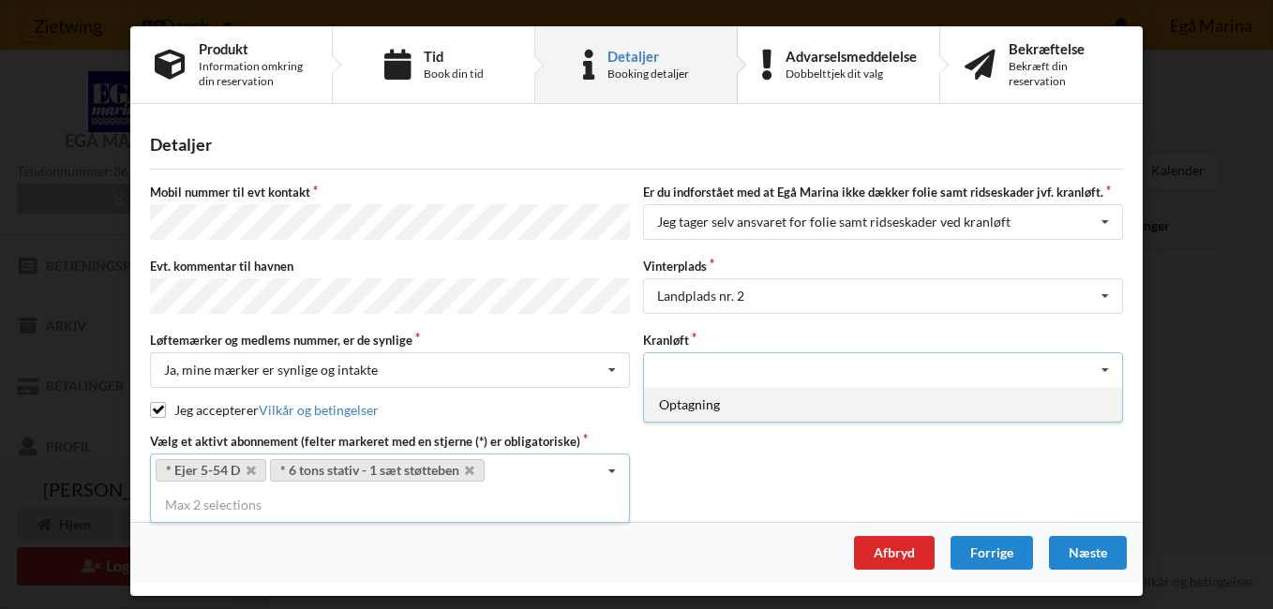
click at [709, 398] on div "Optagning" at bounding box center [883, 404] width 478 height 35
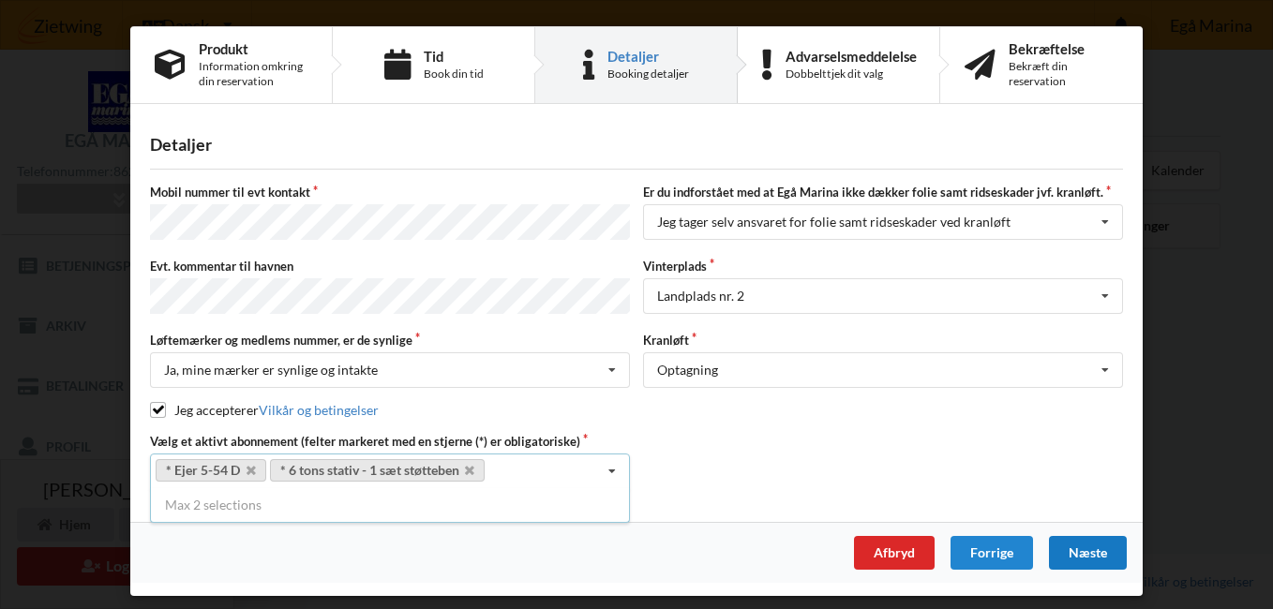
click at [1073, 542] on div "Næste" at bounding box center [1088, 553] width 78 height 34
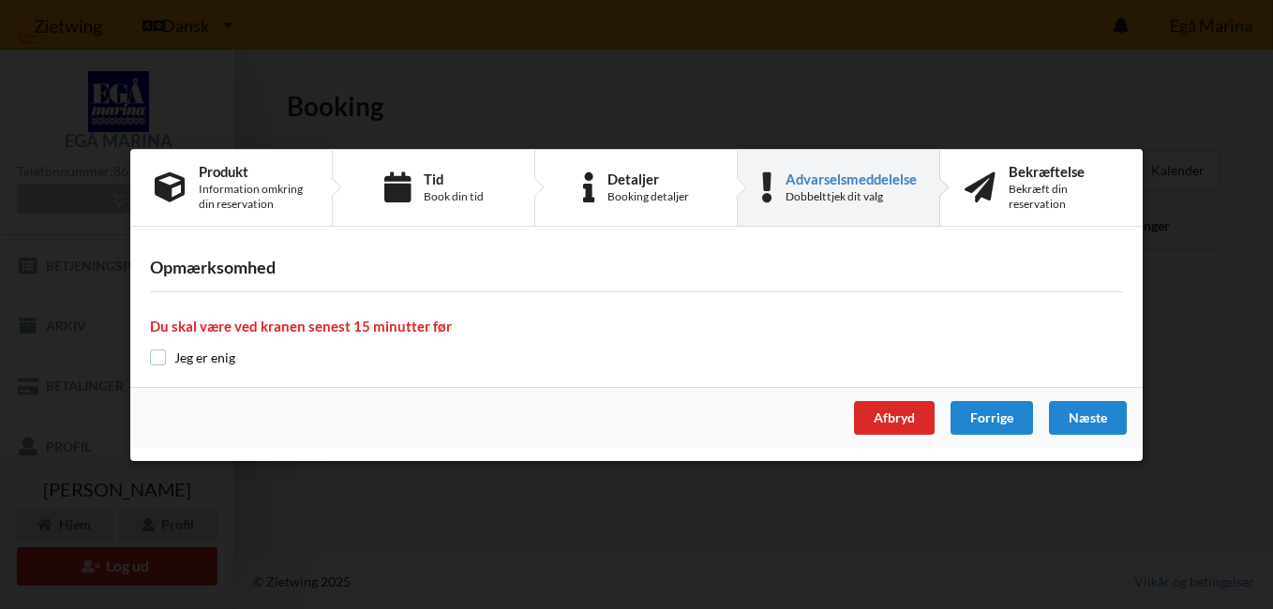
click at [161, 359] on input "checkbox" at bounding box center [158, 358] width 16 height 16
checkbox input "true"
click at [1094, 414] on div "Næste" at bounding box center [1088, 418] width 78 height 34
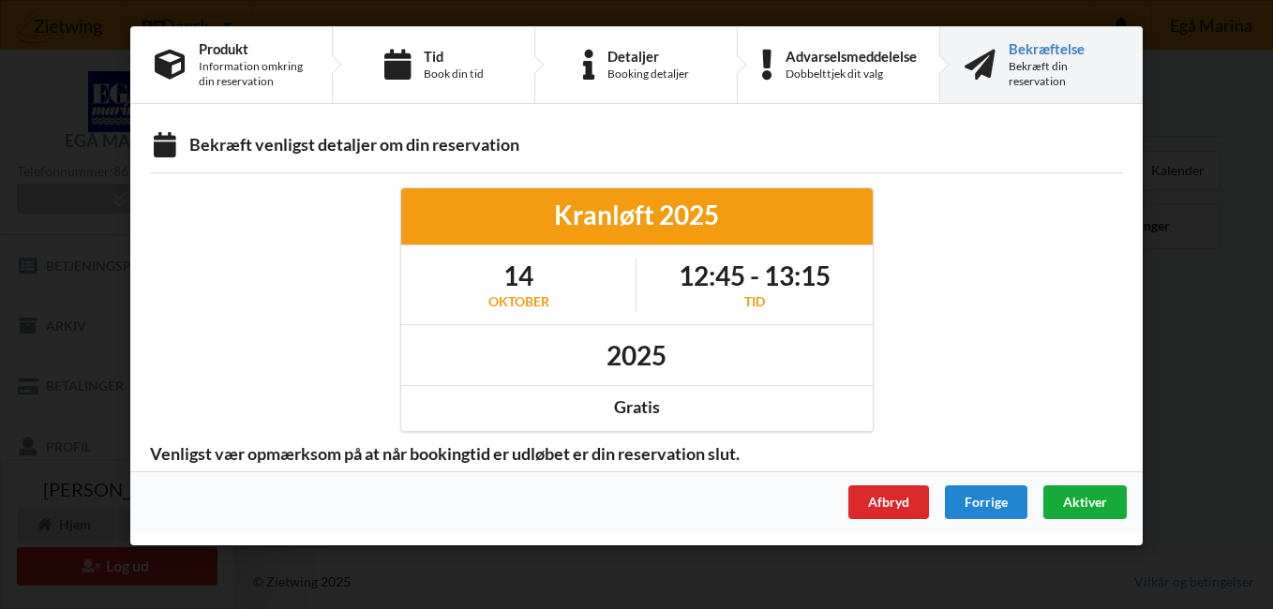
click at [1071, 497] on span "Aktiver" at bounding box center [1085, 502] width 44 height 16
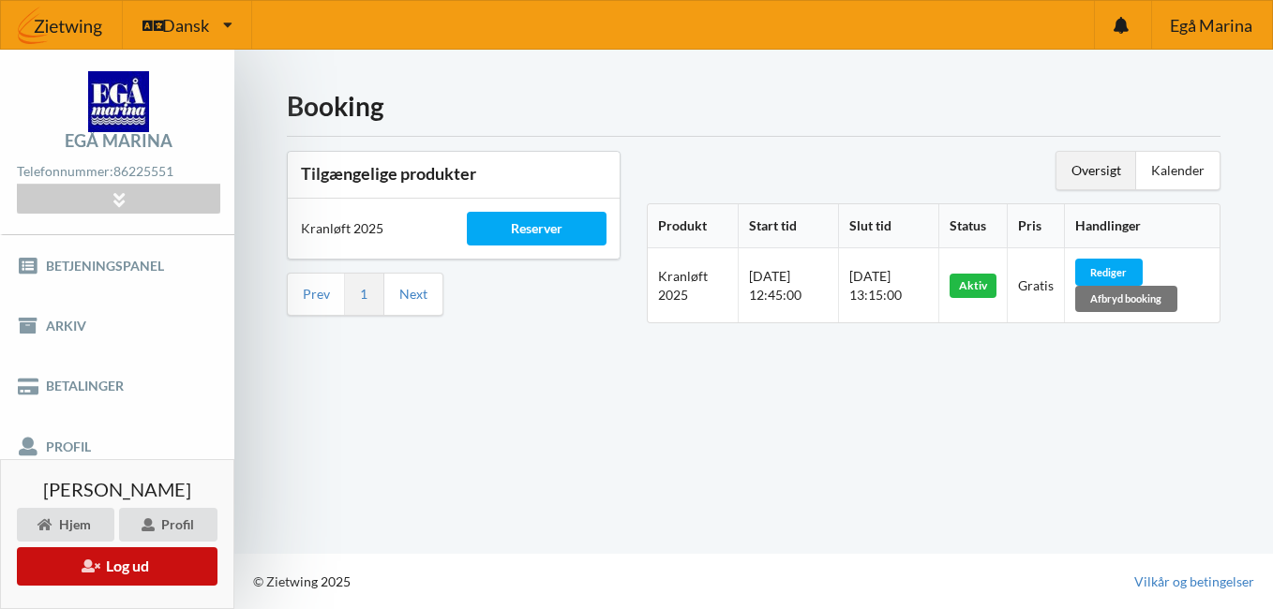
click at [113, 568] on button "Log ud" at bounding box center [117, 566] width 201 height 38
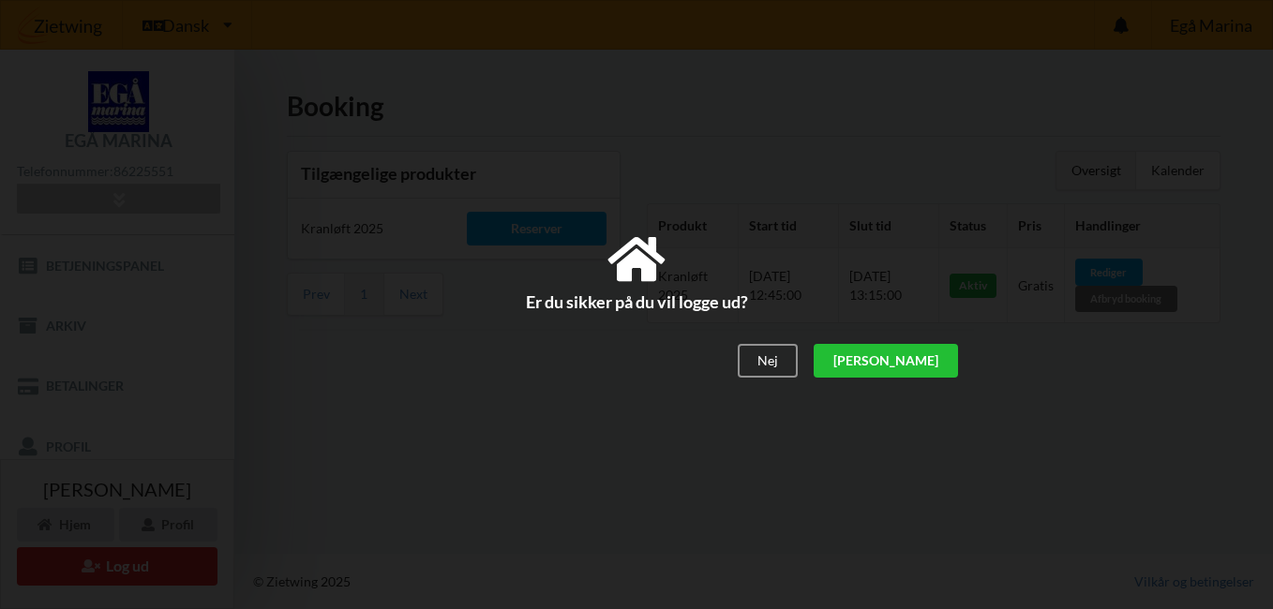
click at [945, 362] on div "[PERSON_NAME]" at bounding box center [886, 362] width 144 height 34
